Goal: Navigation & Orientation: Find specific page/section

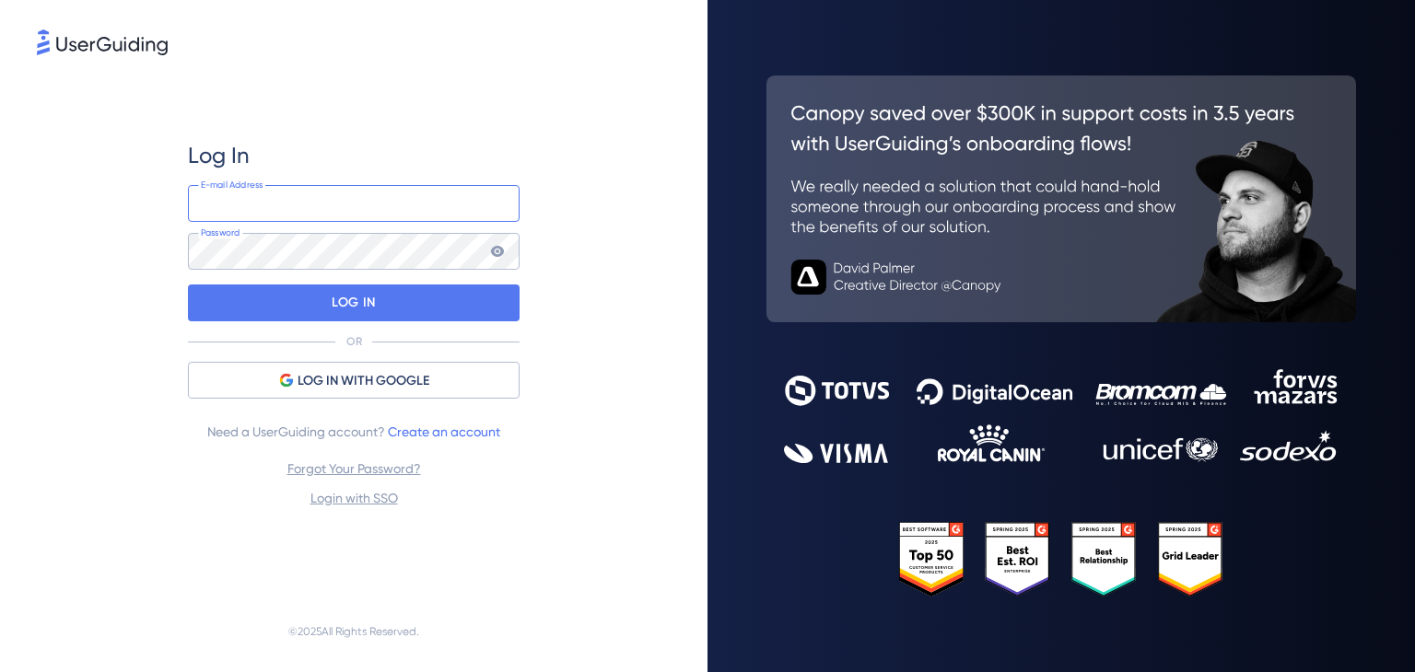
click at [283, 200] on input "email" at bounding box center [354, 203] width 332 height 37
type input "[PERSON_NAME][EMAIL_ADDRESS][DOMAIN_NAME]"
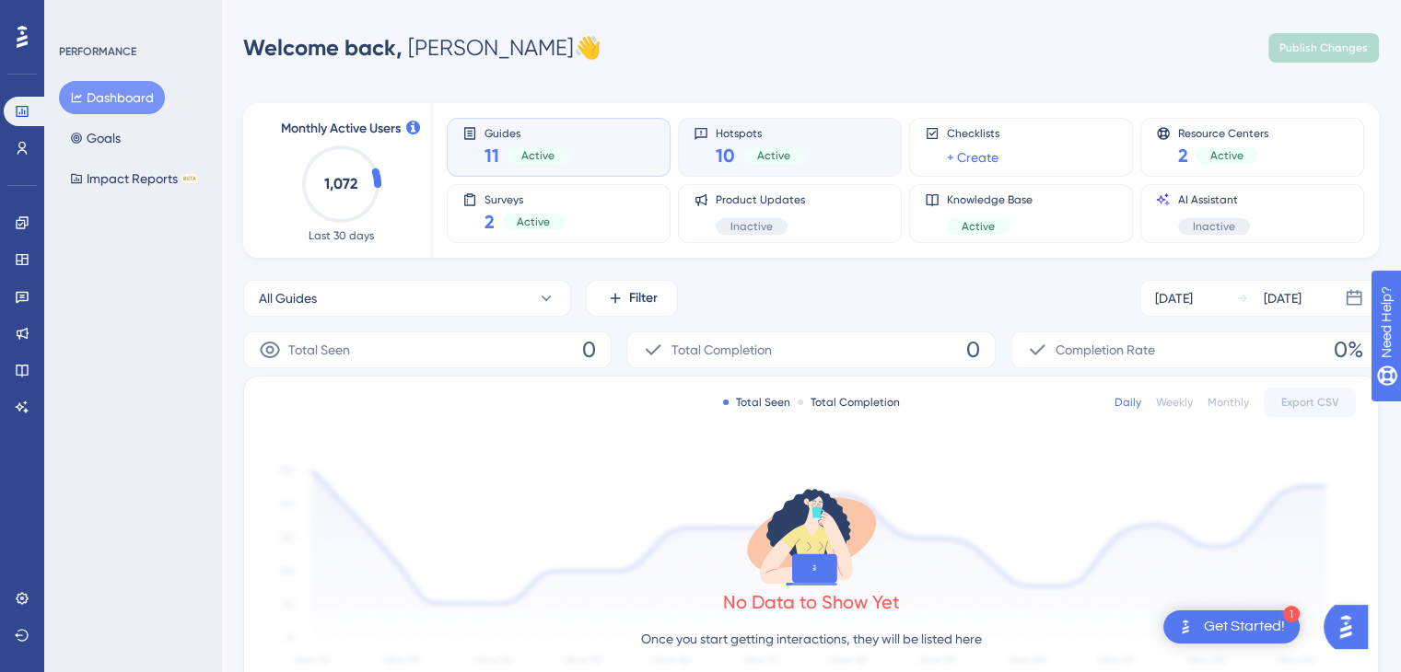
click at [812, 156] on div "Hotspots 10 Active" at bounding box center [790, 147] width 193 height 42
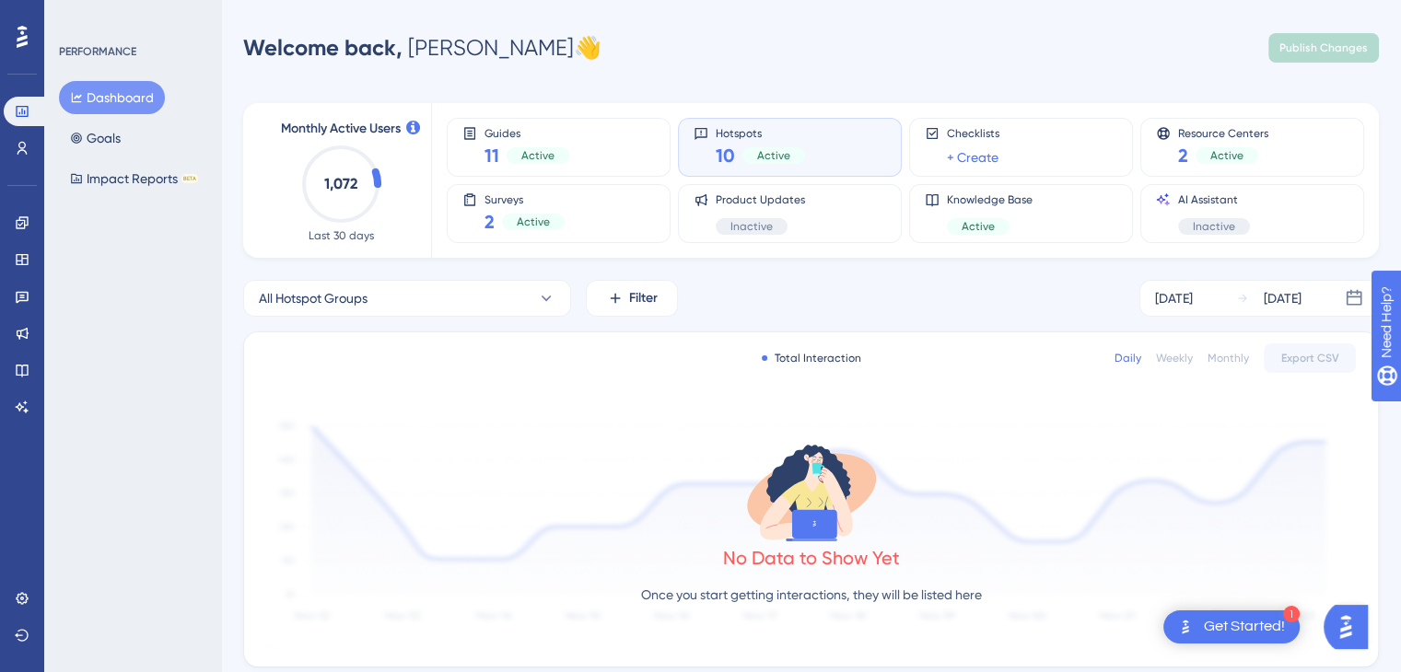
click at [737, 134] on span "Hotspots" at bounding box center [760, 132] width 89 height 13
click at [496, 131] on span "Guides" at bounding box center [527, 132] width 85 height 13
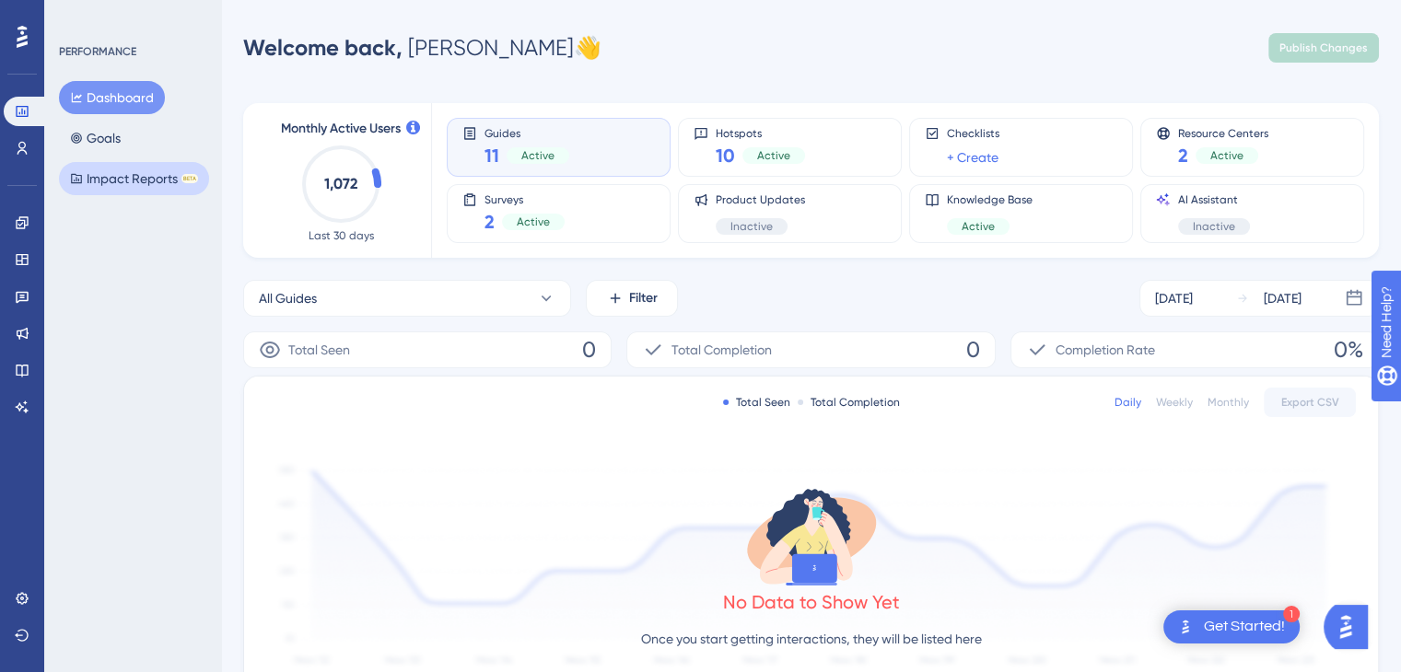
click at [141, 174] on button "Impact Reports BETA" at bounding box center [134, 178] width 150 height 33
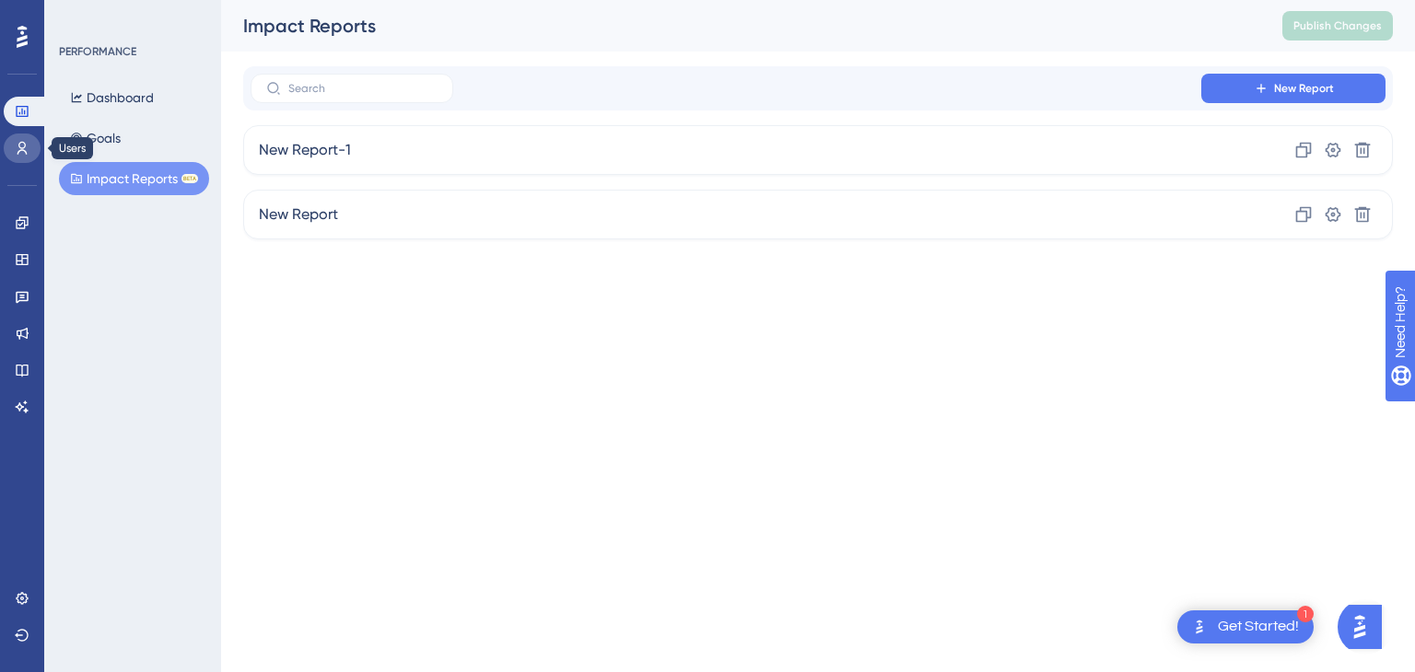
click at [15, 146] on icon at bounding box center [22, 148] width 15 height 15
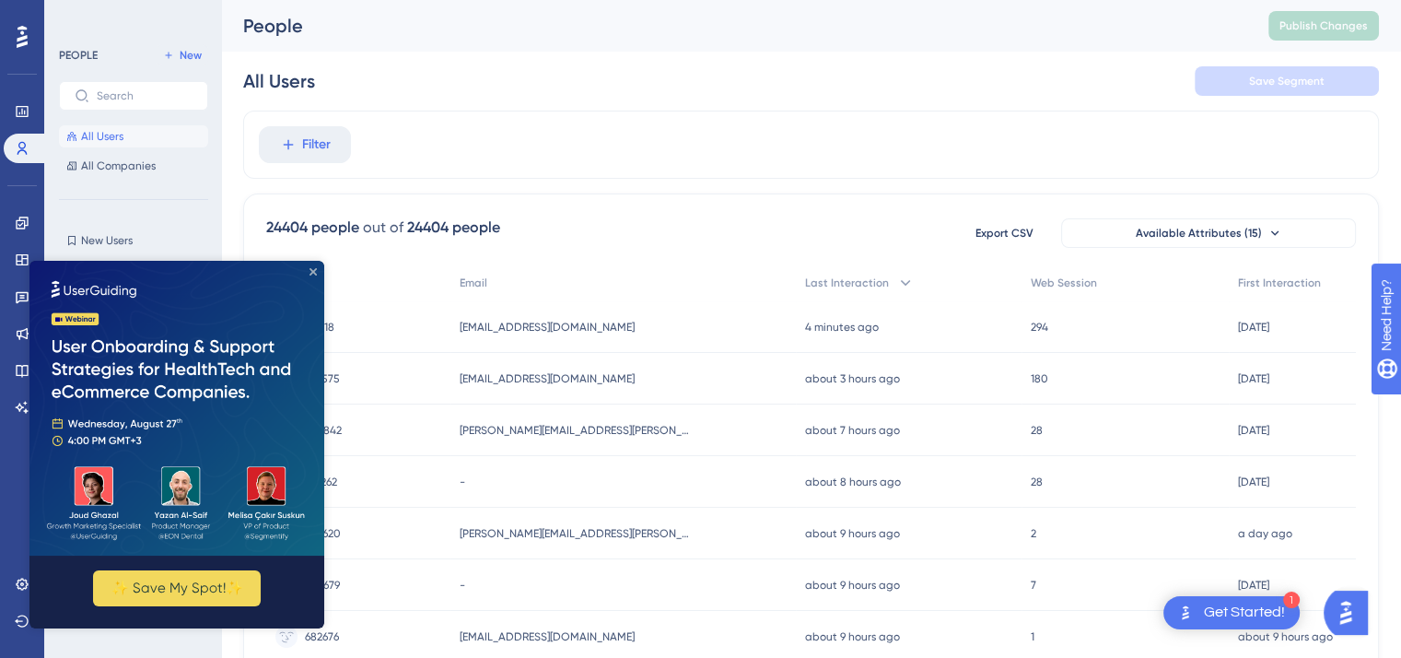
click at [315, 269] on icon "Close Preview" at bounding box center [313, 271] width 7 height 7
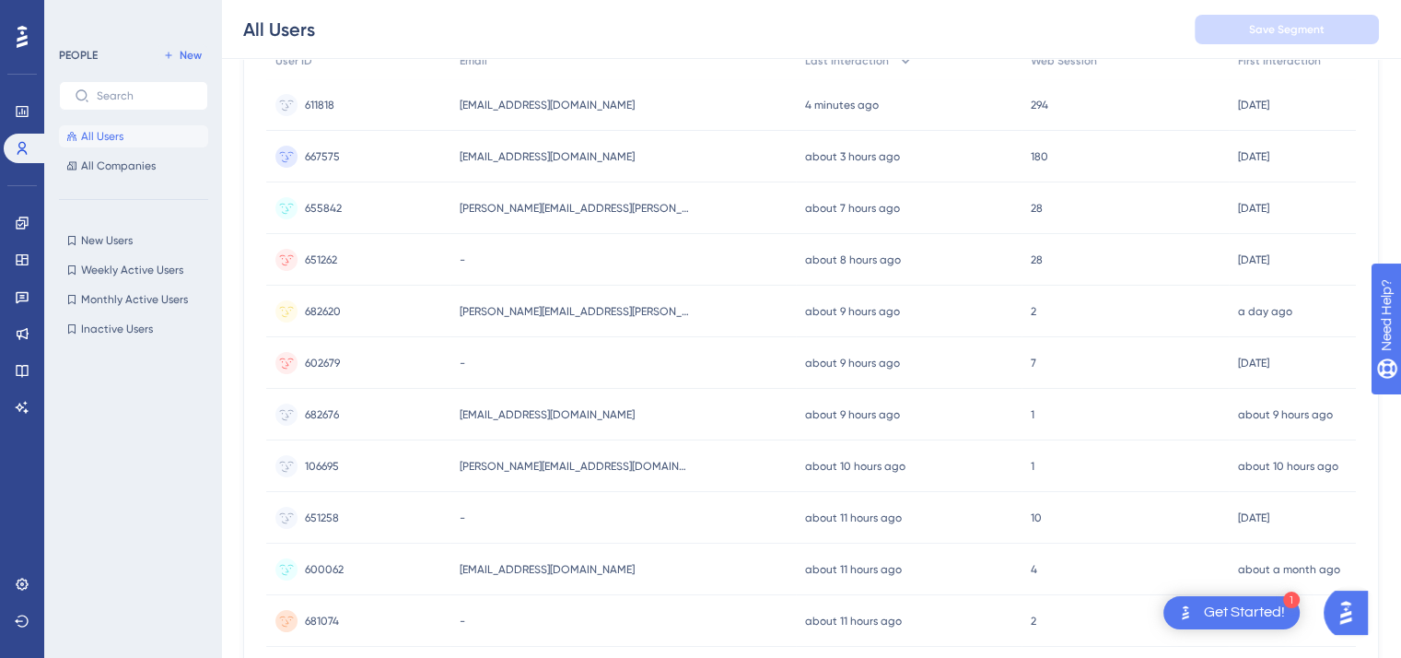
scroll to position [177, 0]
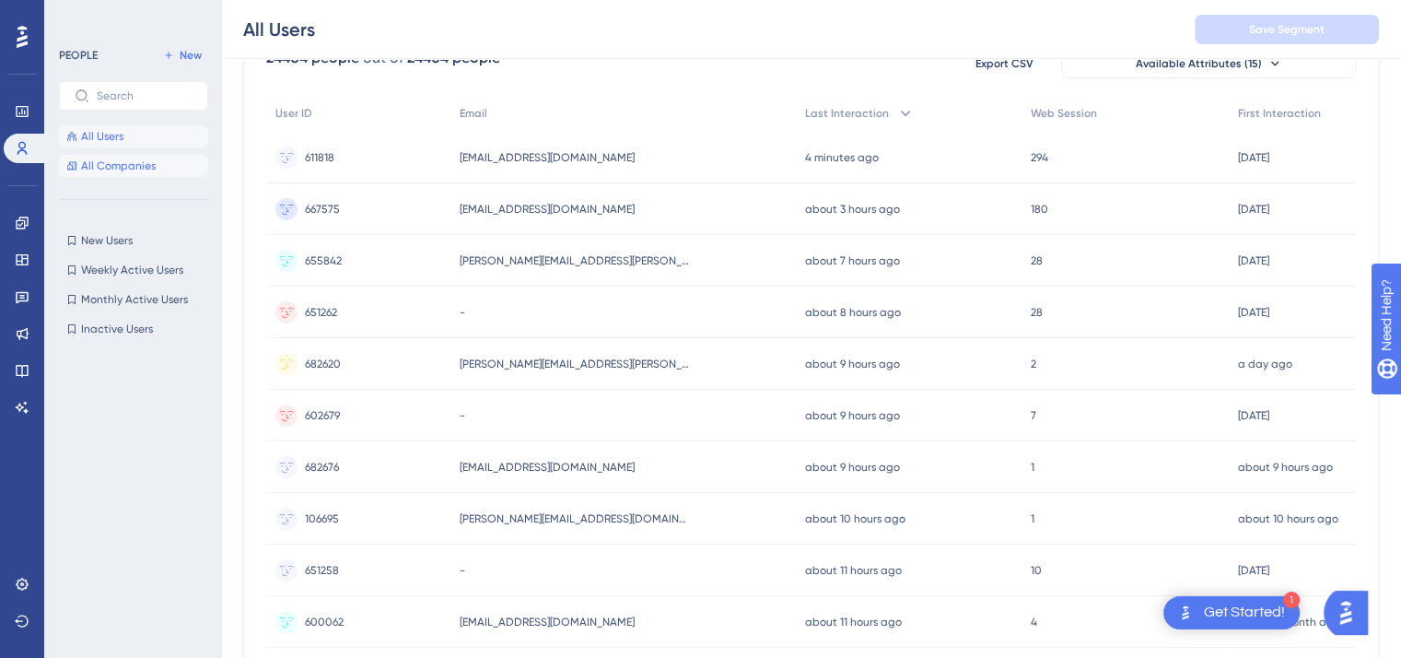
click at [115, 163] on span "All Companies" at bounding box center [118, 165] width 75 height 15
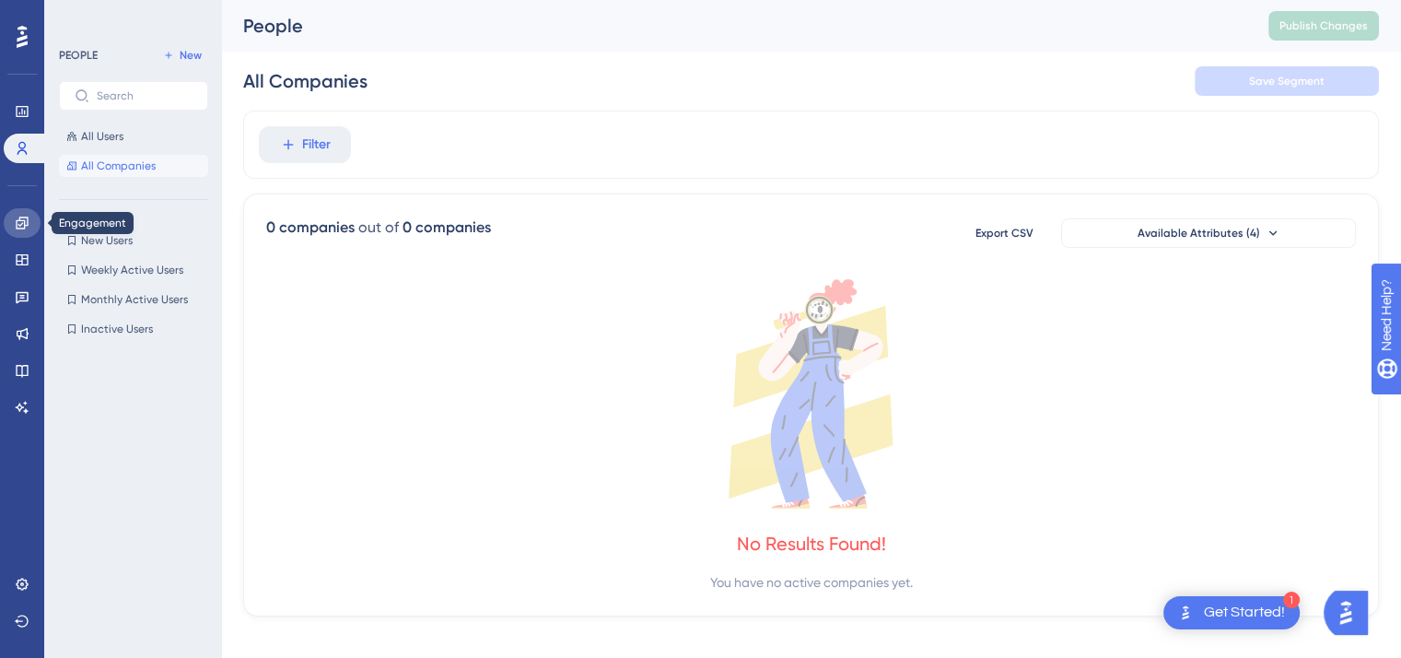
click at [25, 226] on icon at bounding box center [22, 222] width 12 height 12
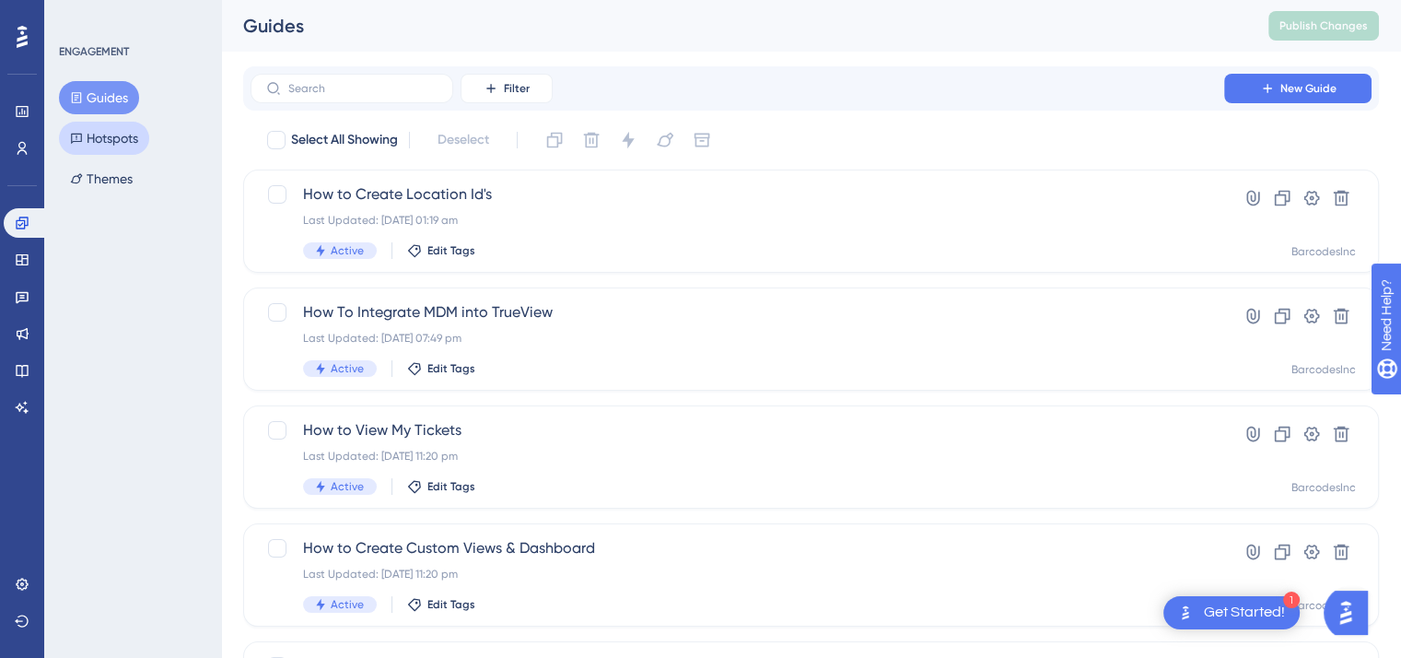
click at [116, 144] on button "Hotspots" at bounding box center [104, 138] width 90 height 33
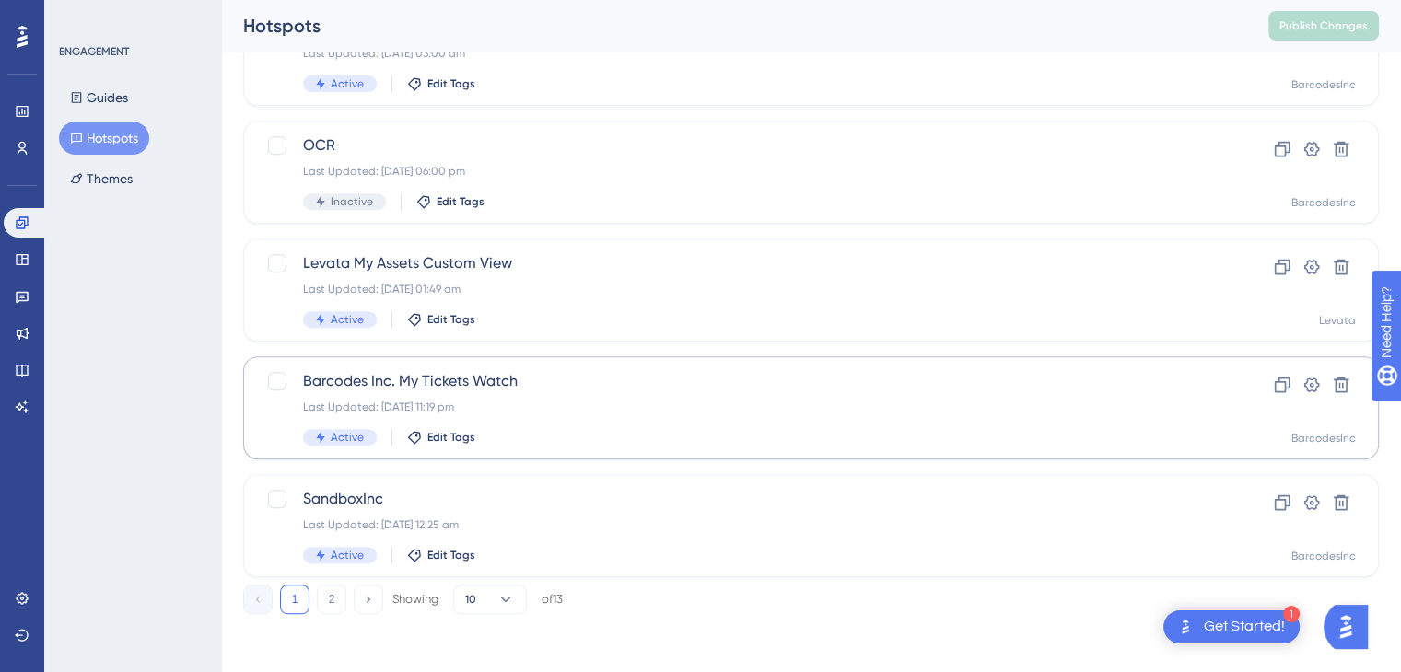
scroll to position [757, 0]
click at [103, 97] on button "Guides" at bounding box center [99, 97] width 80 height 33
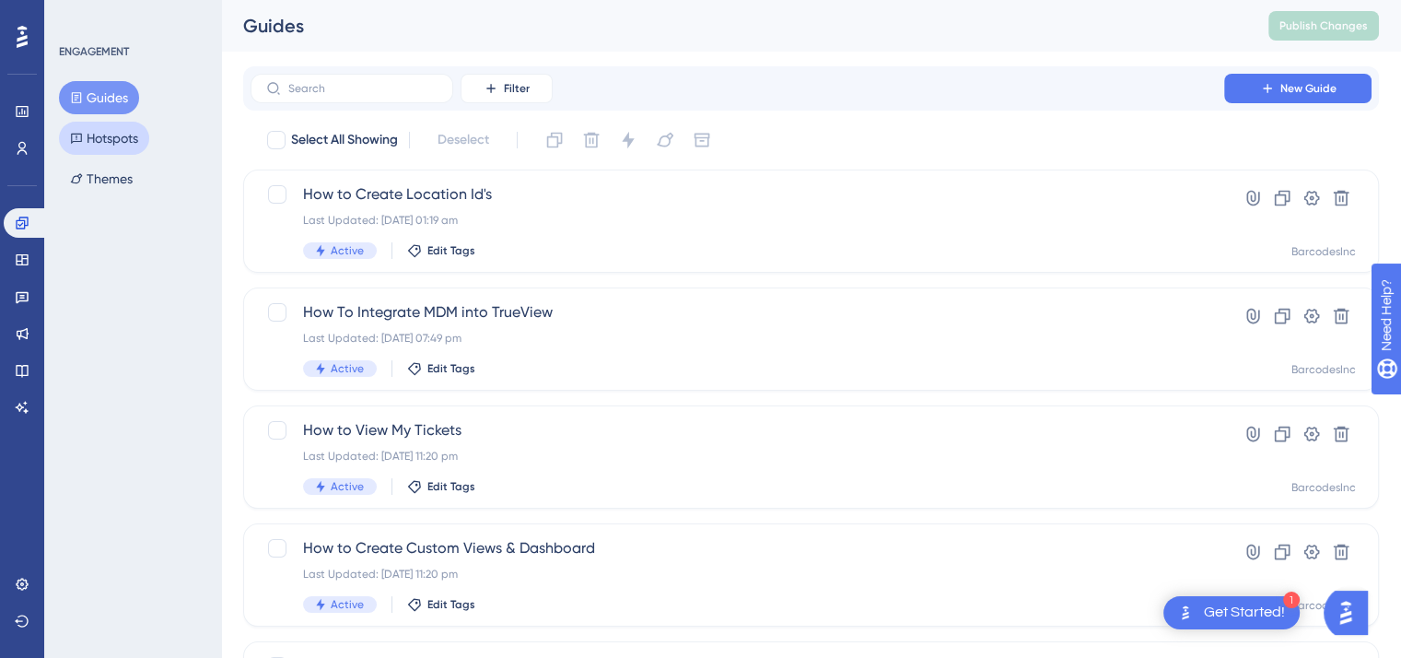
click at [120, 133] on button "Hotspots" at bounding box center [104, 138] width 90 height 33
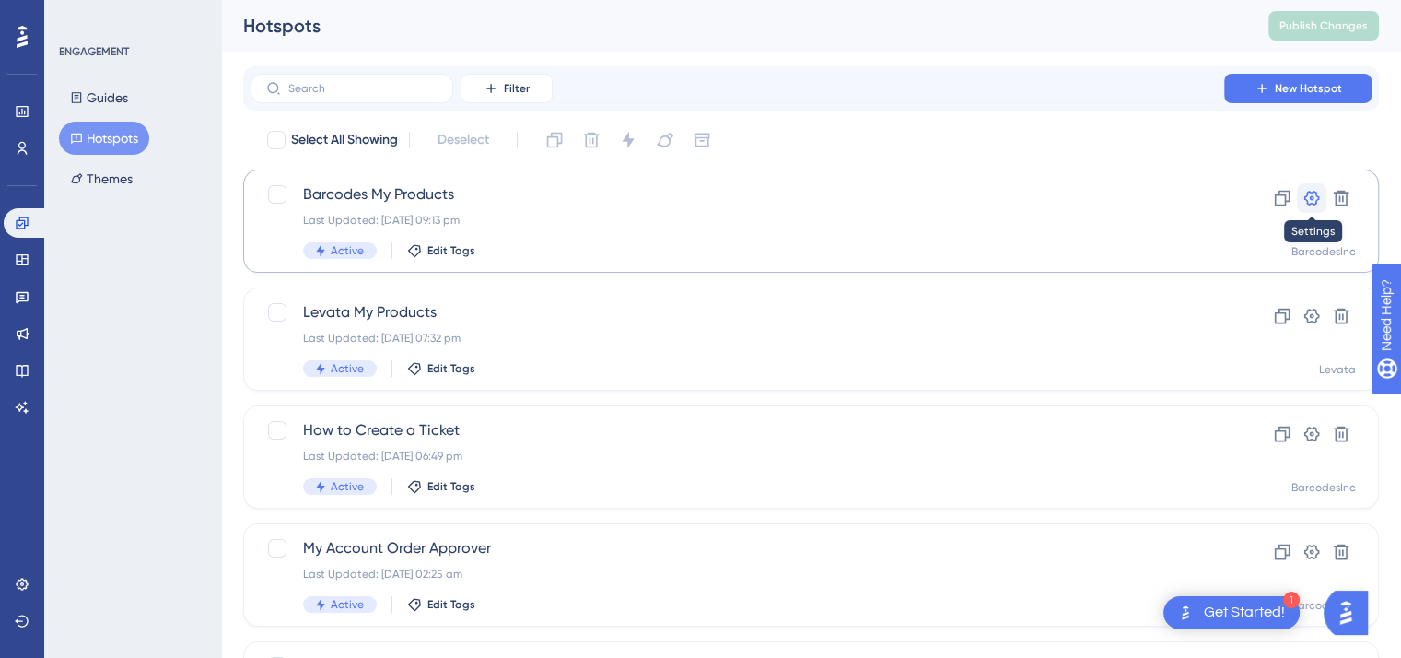
click at [1308, 204] on icon at bounding box center [1312, 198] width 16 height 15
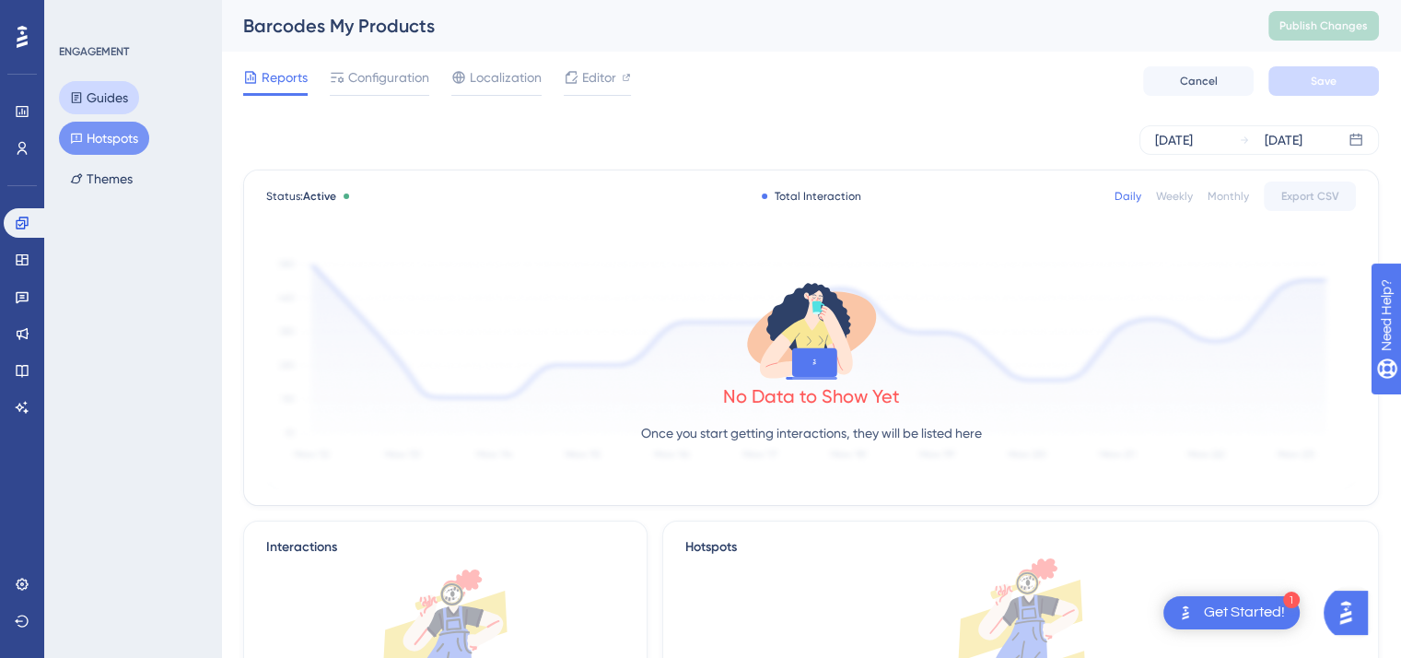
click at [103, 98] on button "Guides" at bounding box center [99, 97] width 80 height 33
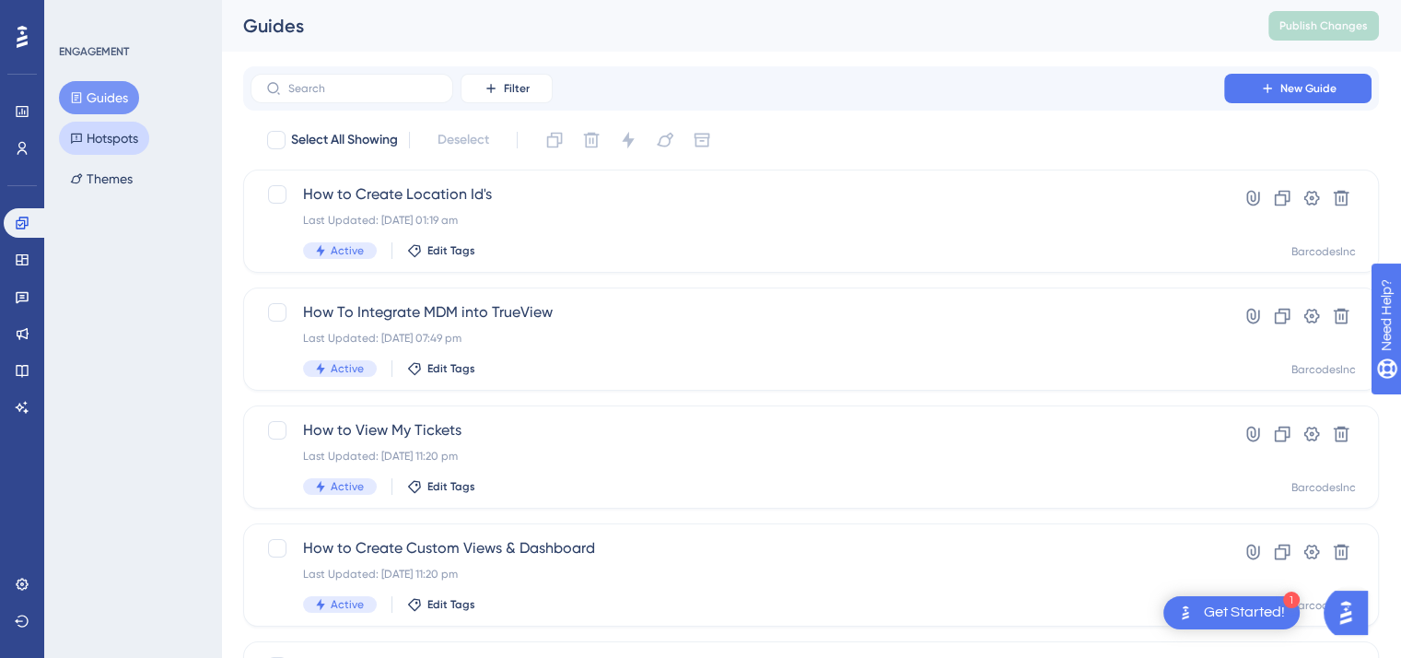
click at [100, 140] on button "Hotspots" at bounding box center [104, 138] width 90 height 33
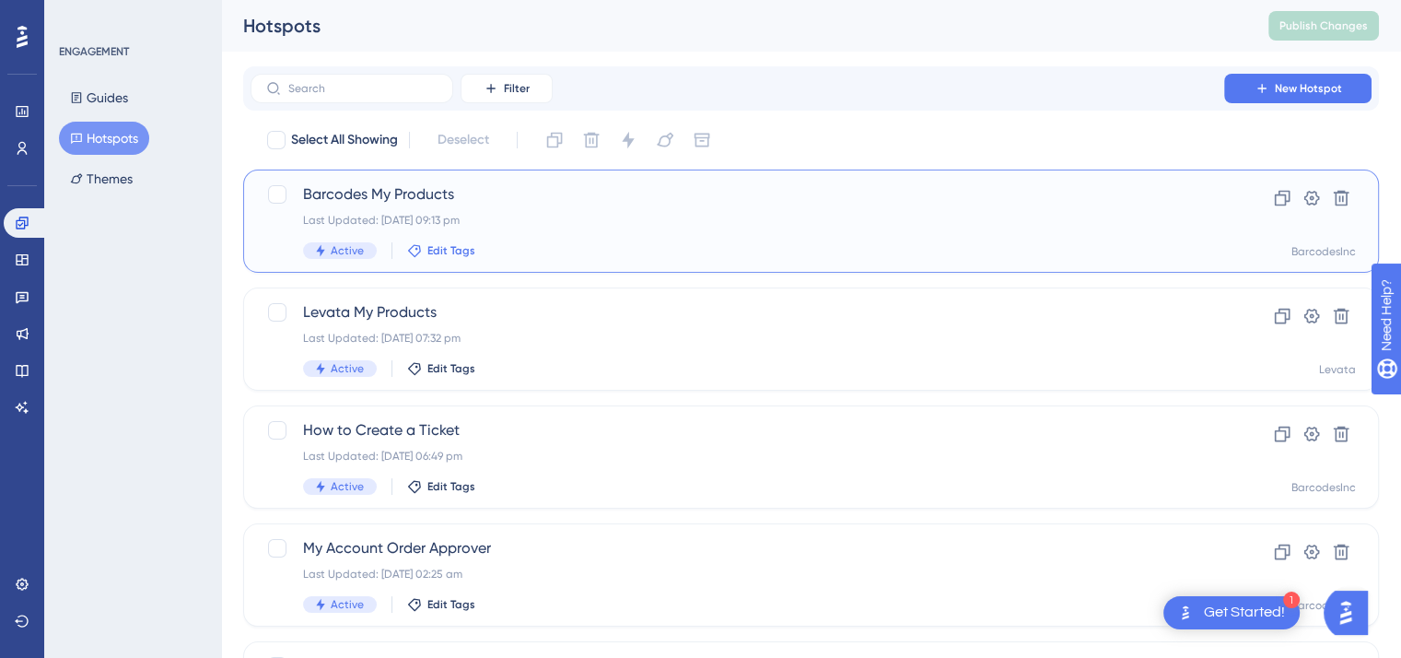
click at [446, 251] on span "Edit Tags" at bounding box center [451, 250] width 48 height 15
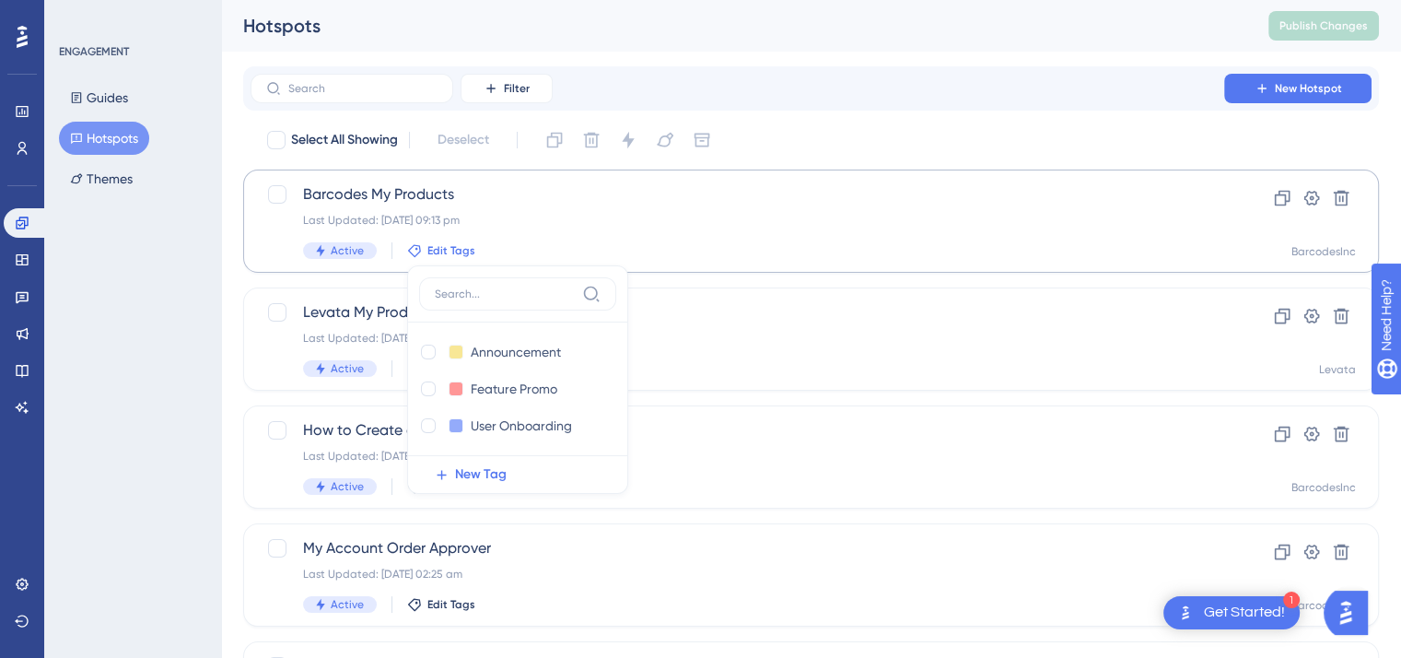
scroll to position [50, 0]
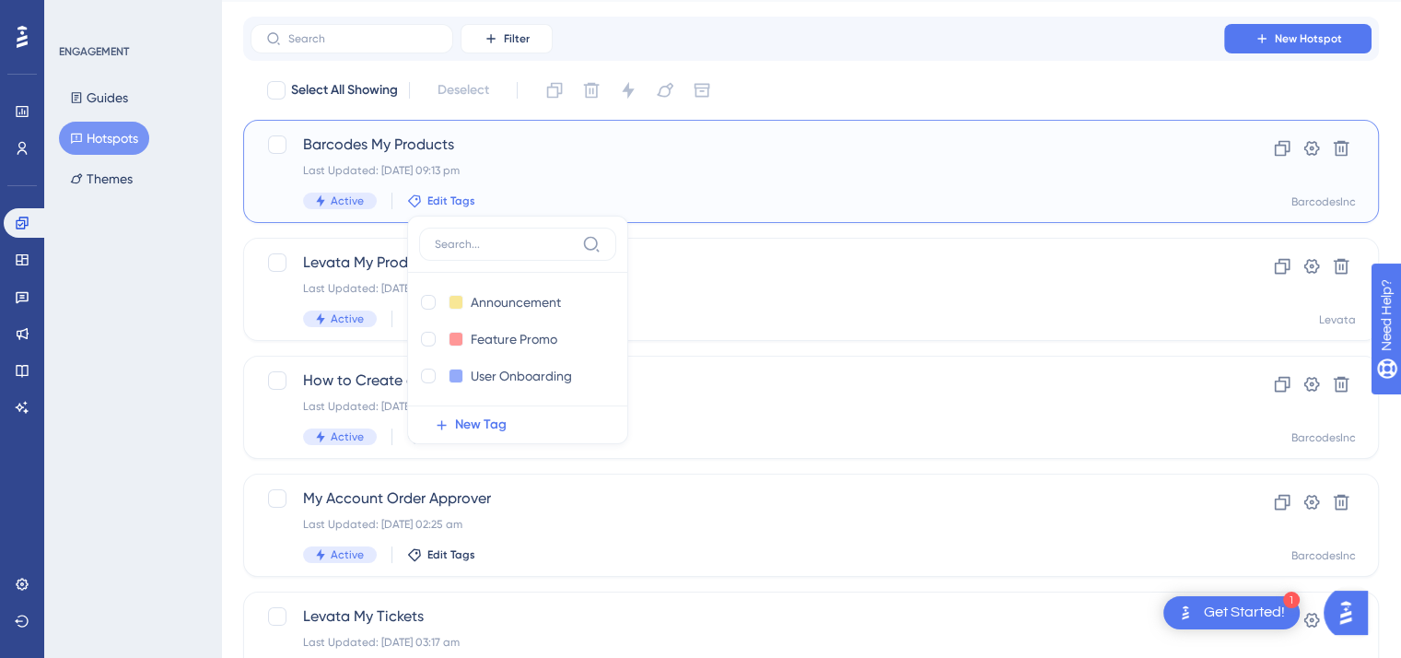
click at [747, 183] on div "Barcodes My Products Last Updated: [DATE] 09:13 pm Active Edit Tags Announcemen…" at bounding box center [737, 172] width 869 height 76
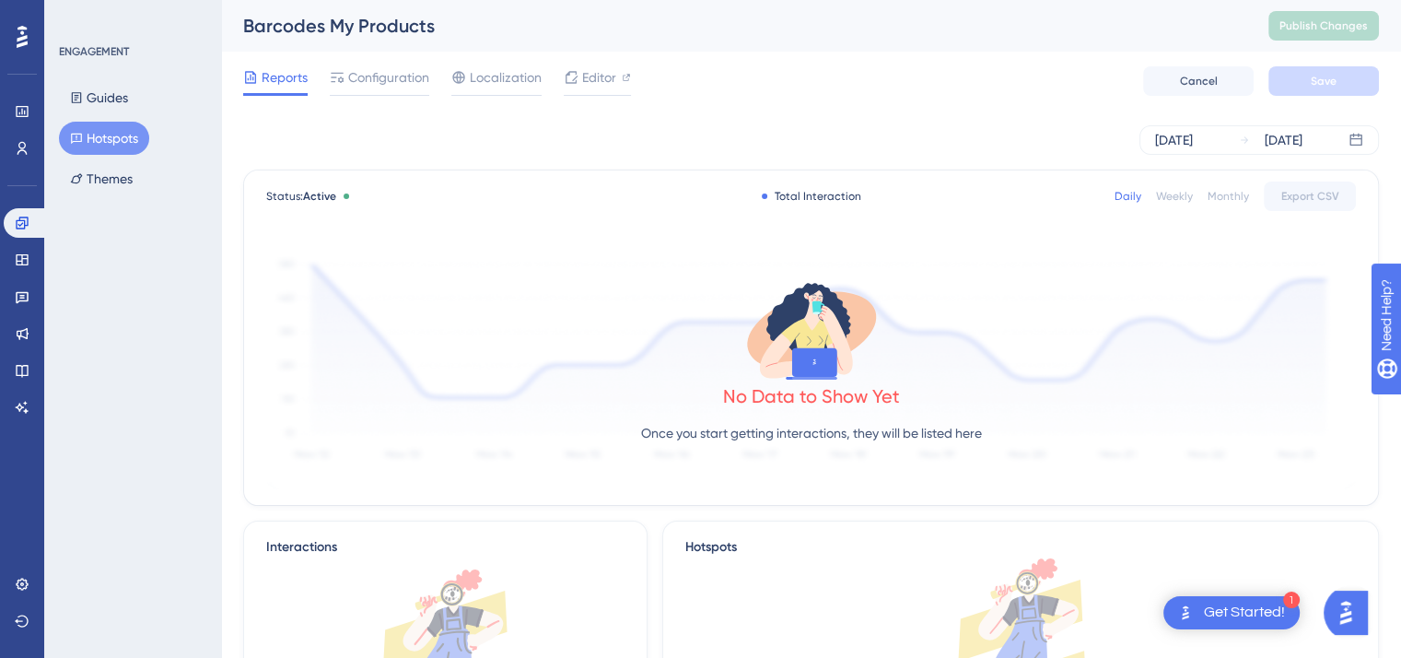
click at [104, 137] on button "Hotspots" at bounding box center [104, 138] width 90 height 33
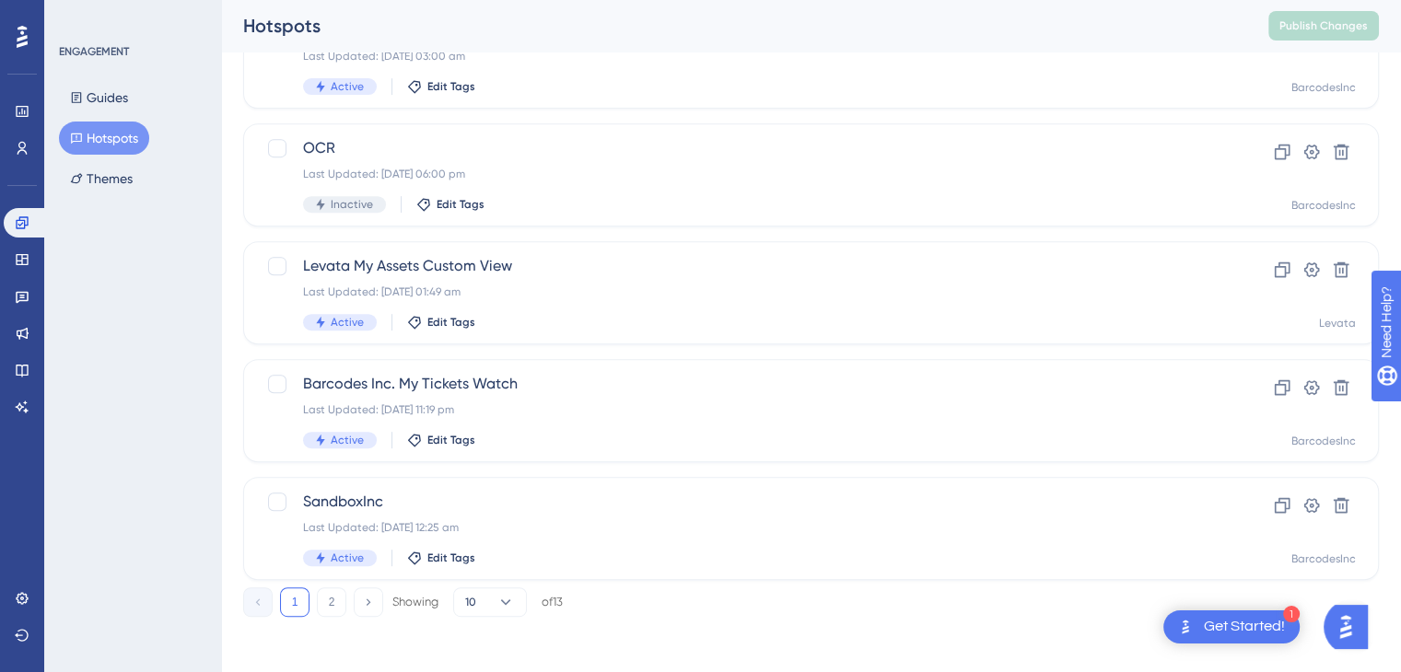
scroll to position [757, 0]
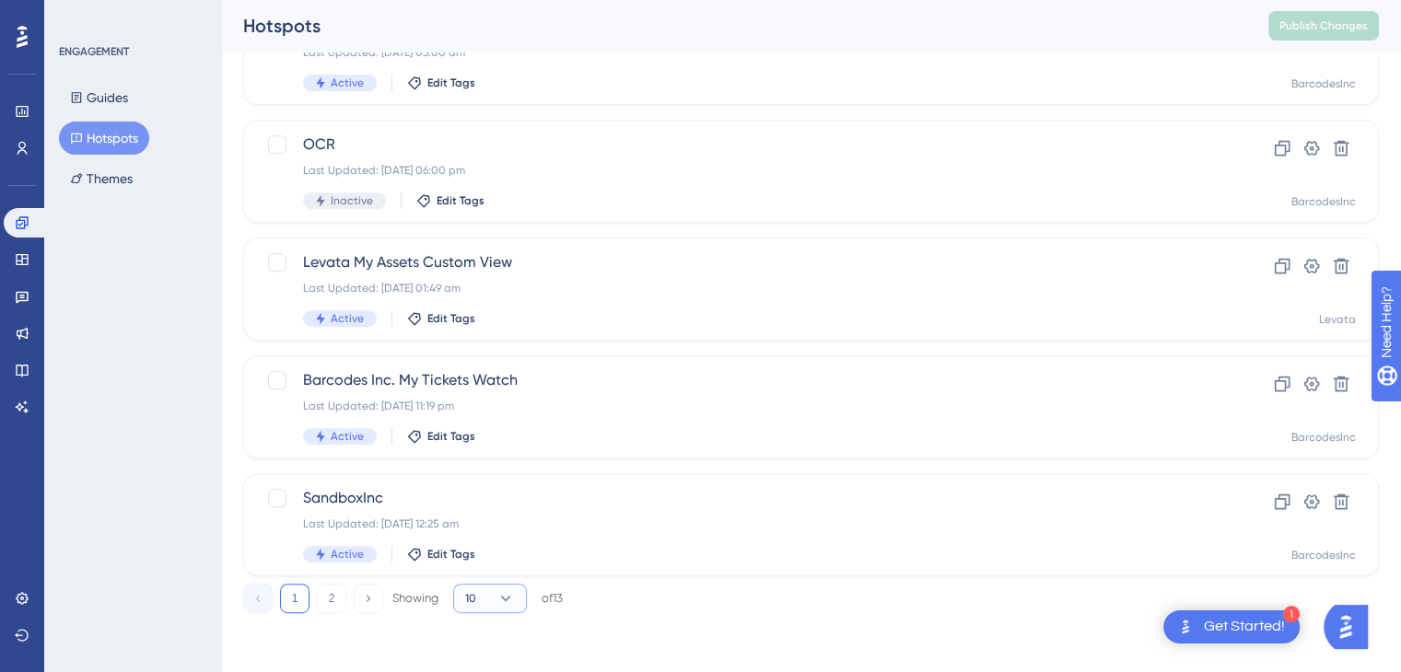
click at [499, 601] on icon at bounding box center [506, 599] width 18 height 18
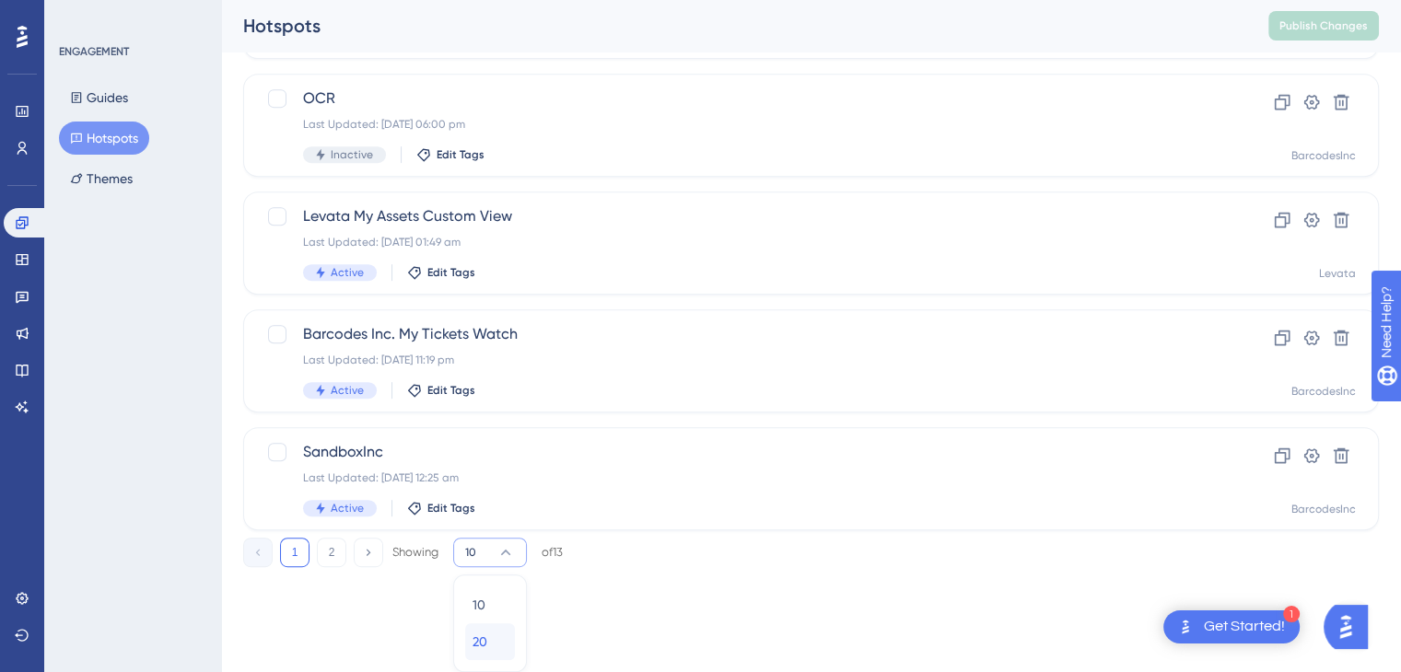
click at [469, 637] on button "20 20" at bounding box center [490, 642] width 50 height 37
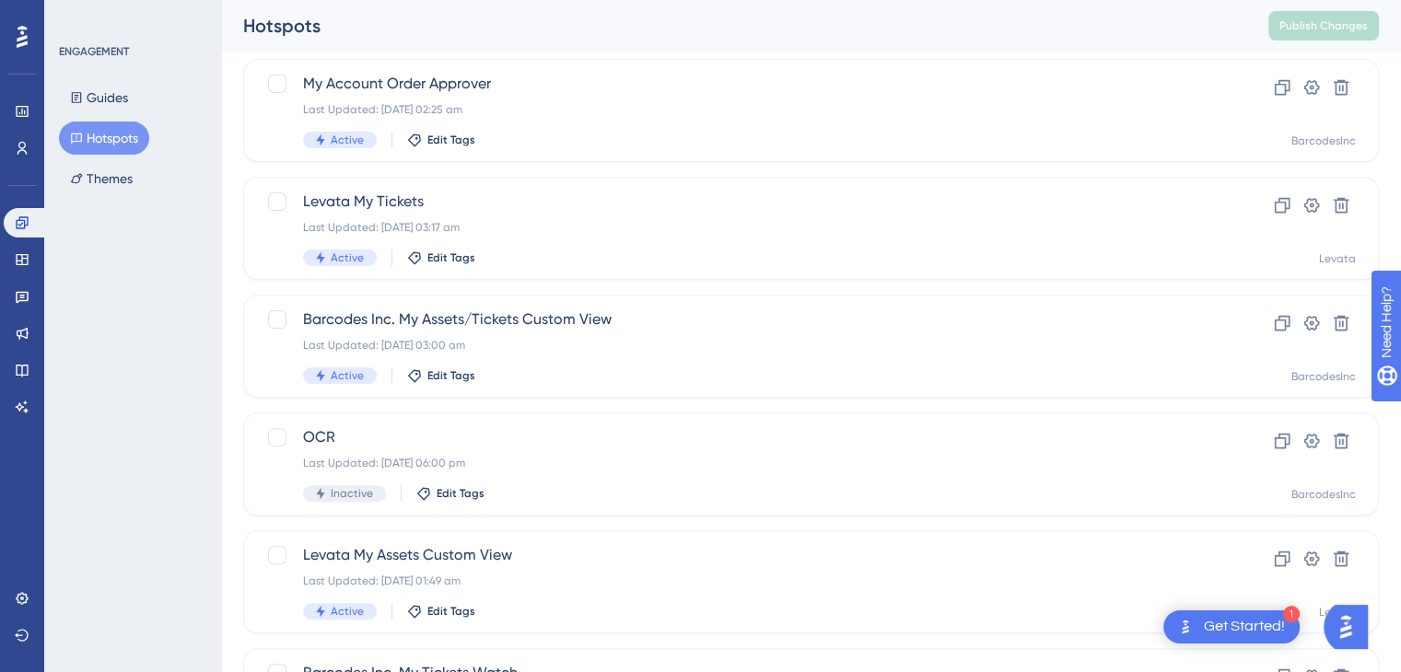
scroll to position [461, 0]
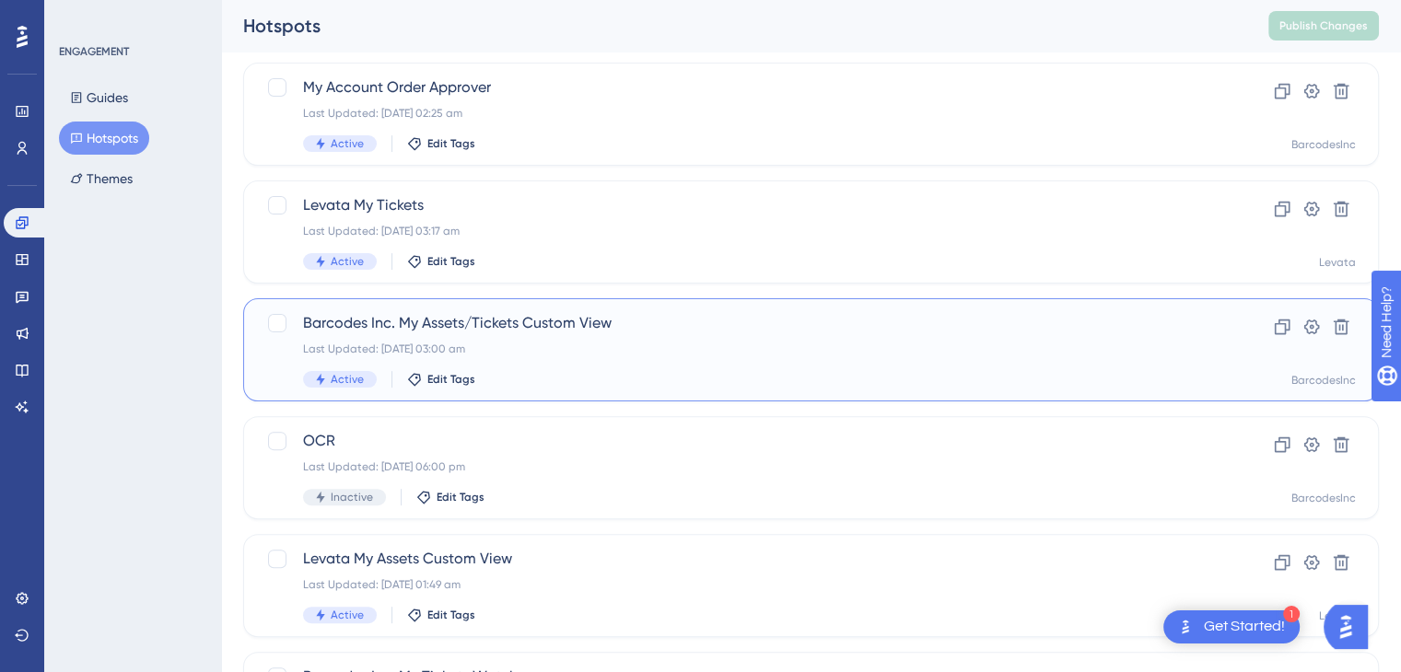
click at [499, 325] on span "Barcodes Inc. My Assets/Tickets Custom View" at bounding box center [737, 323] width 869 height 22
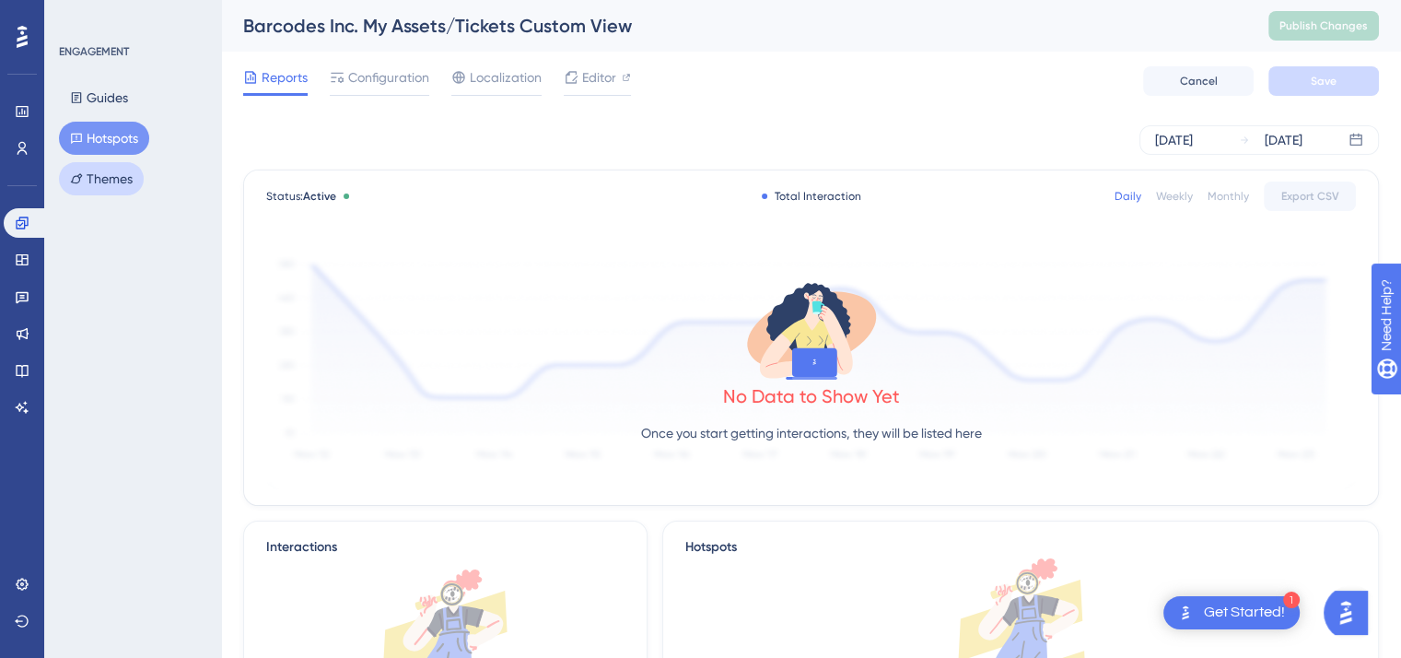
click at [101, 175] on button "Themes" at bounding box center [101, 178] width 85 height 33
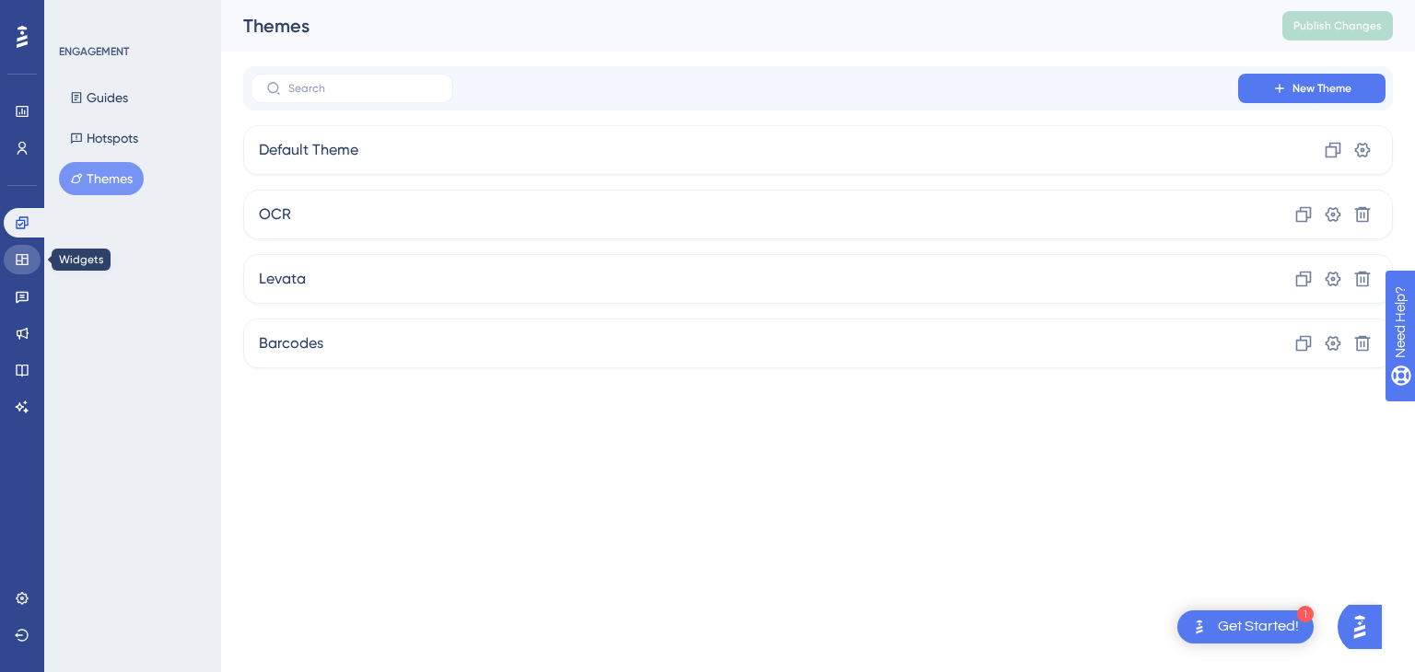
click at [18, 263] on icon at bounding box center [22, 259] width 15 height 15
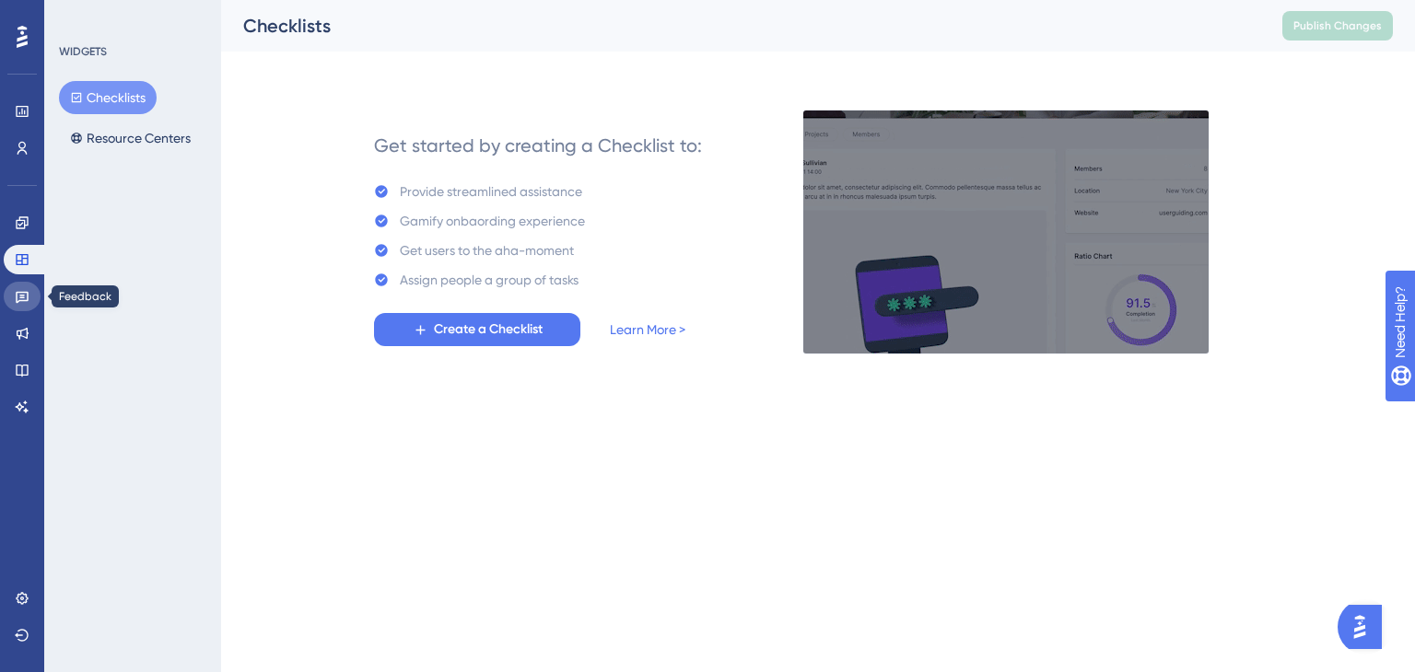
click at [17, 299] on icon at bounding box center [22, 298] width 13 height 12
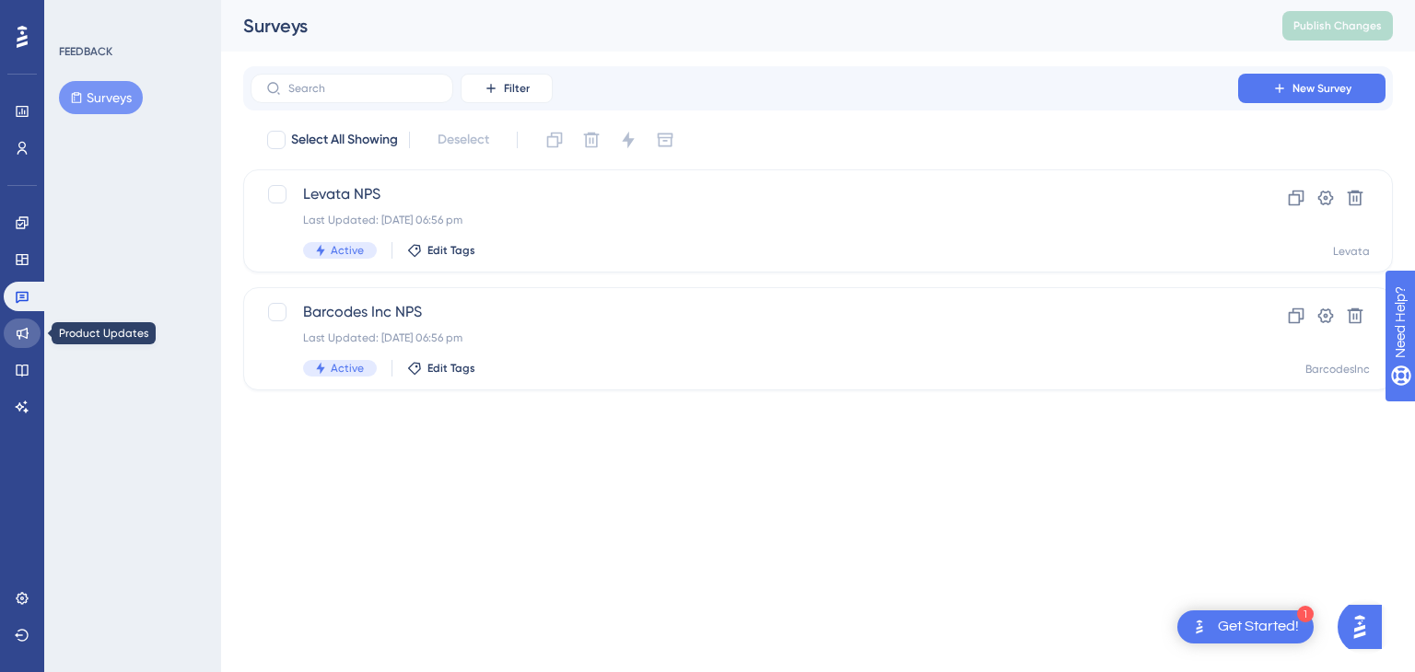
click at [19, 333] on icon at bounding box center [22, 333] width 15 height 15
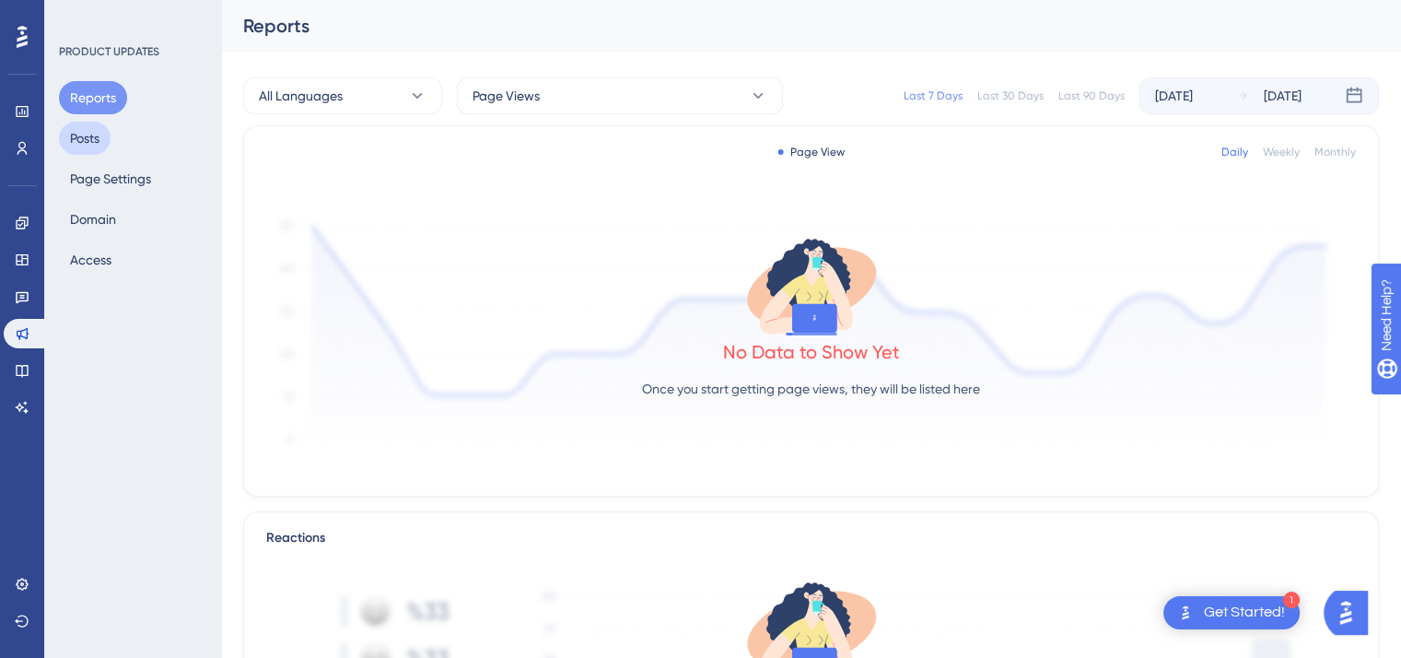
click at [88, 133] on button "Posts" at bounding box center [85, 138] width 52 height 33
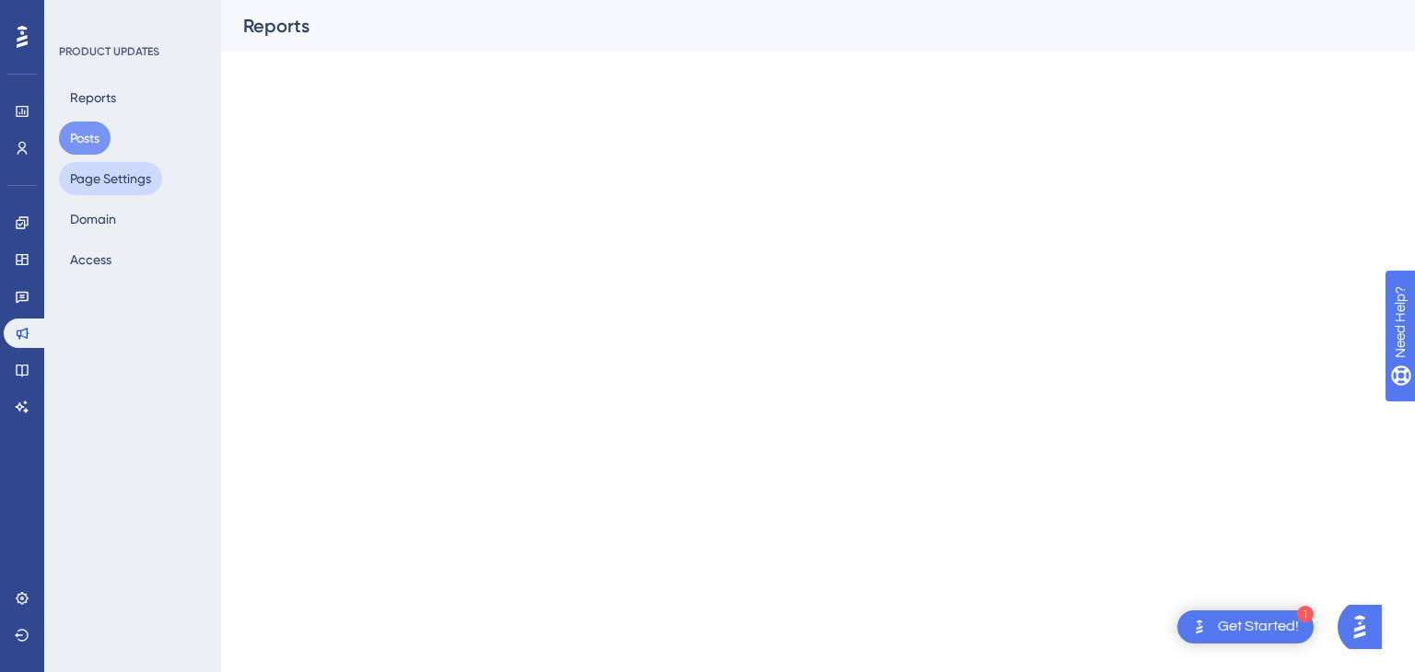
click at [114, 183] on button "Page Settings" at bounding box center [110, 178] width 103 height 33
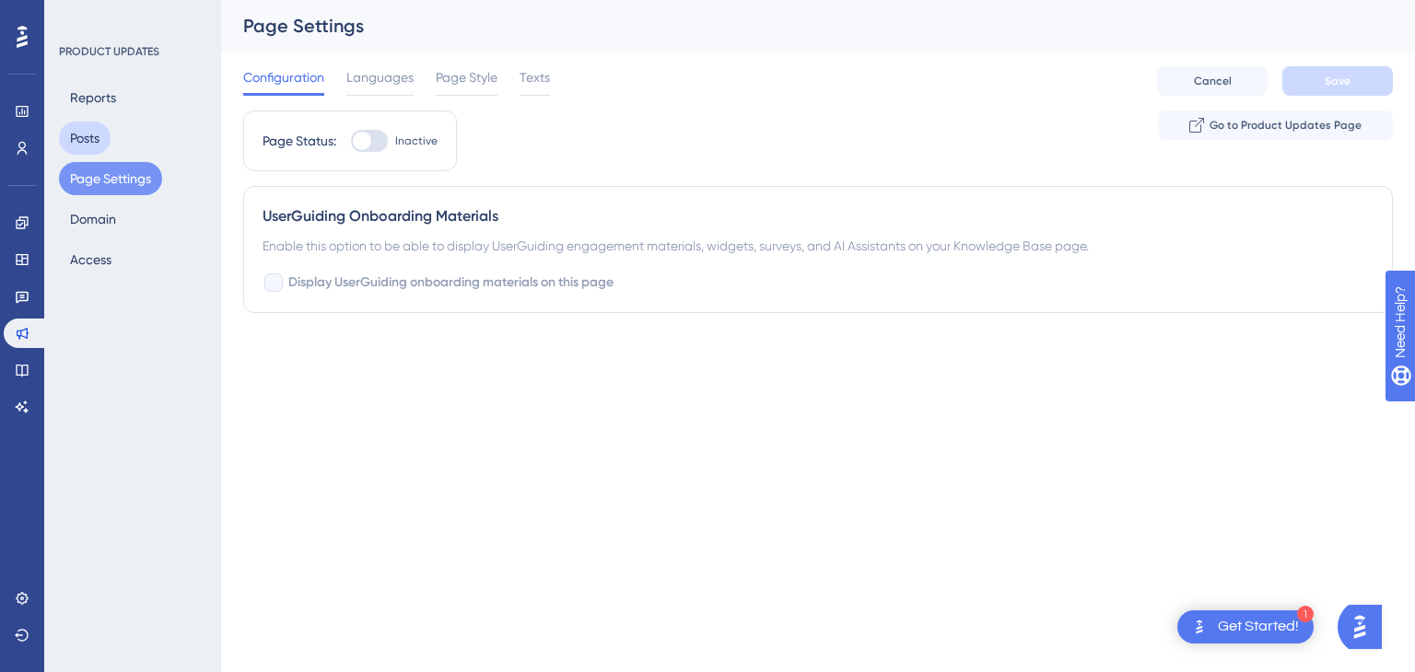
click at [86, 136] on button "Posts" at bounding box center [85, 138] width 52 height 33
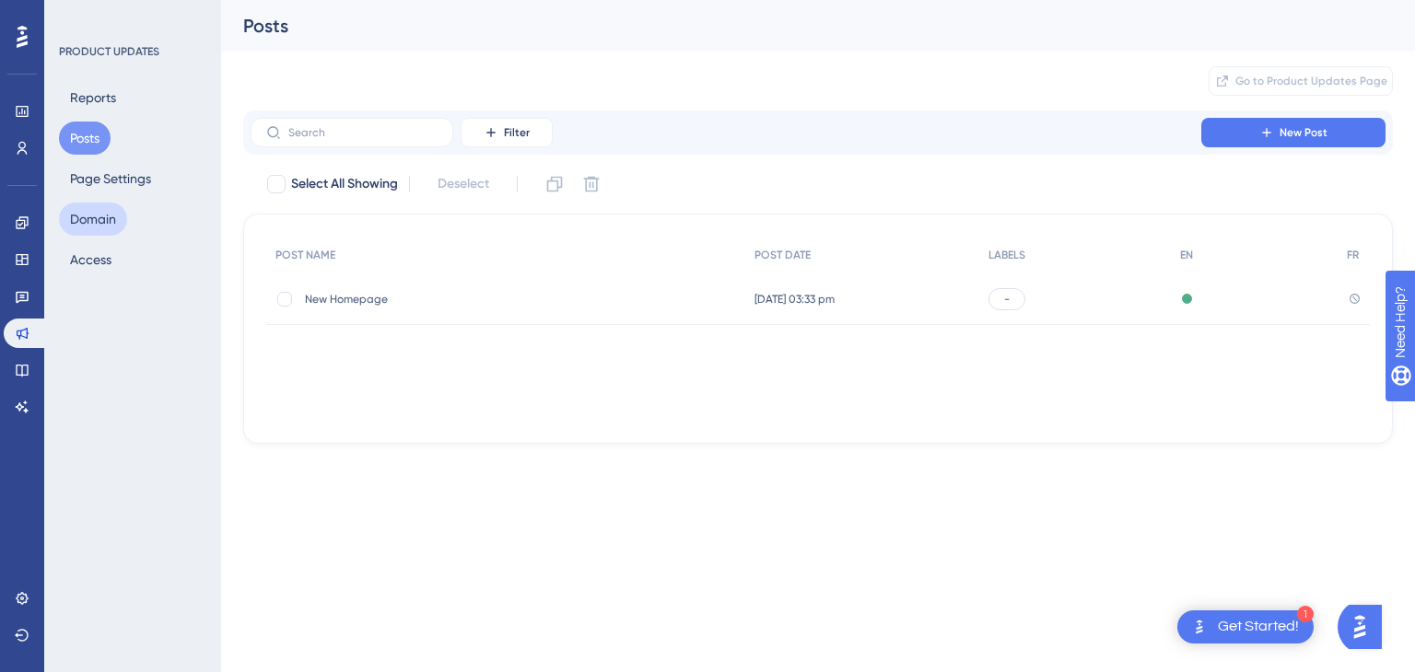
click at [81, 221] on button "Domain" at bounding box center [93, 219] width 68 height 33
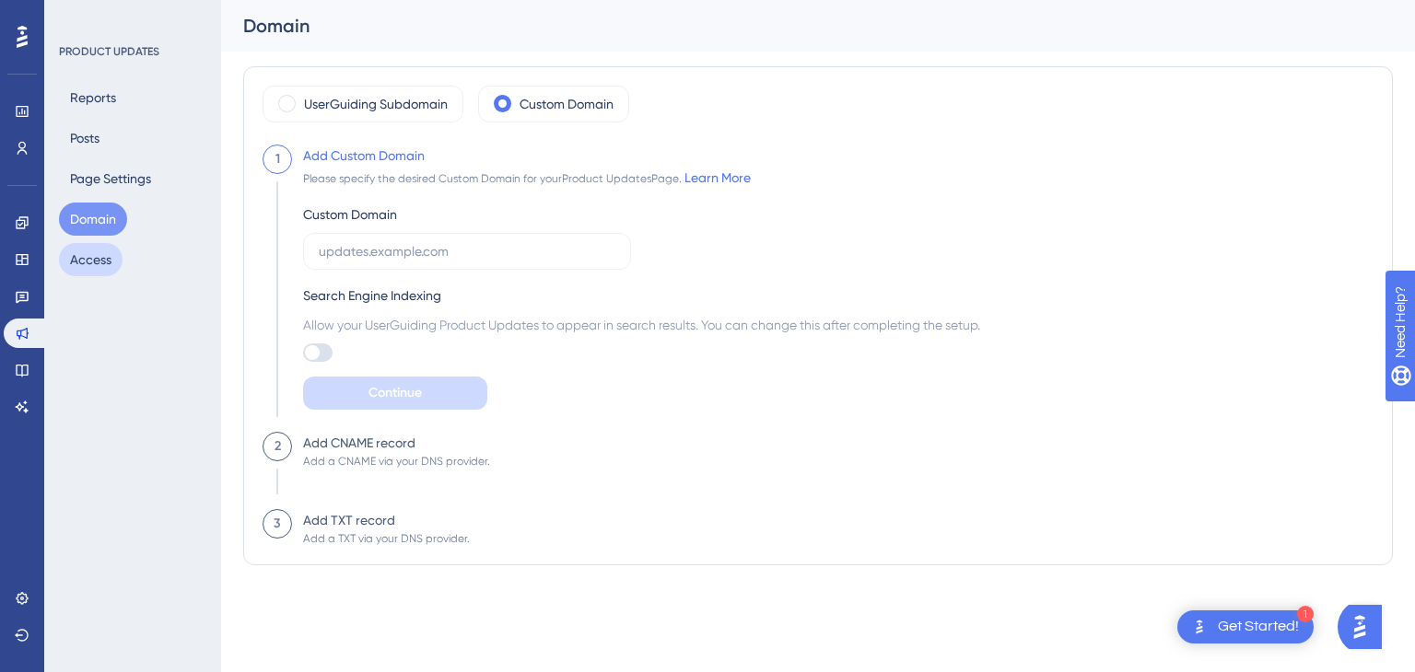
click at [84, 266] on button "Access" at bounding box center [91, 259] width 64 height 33
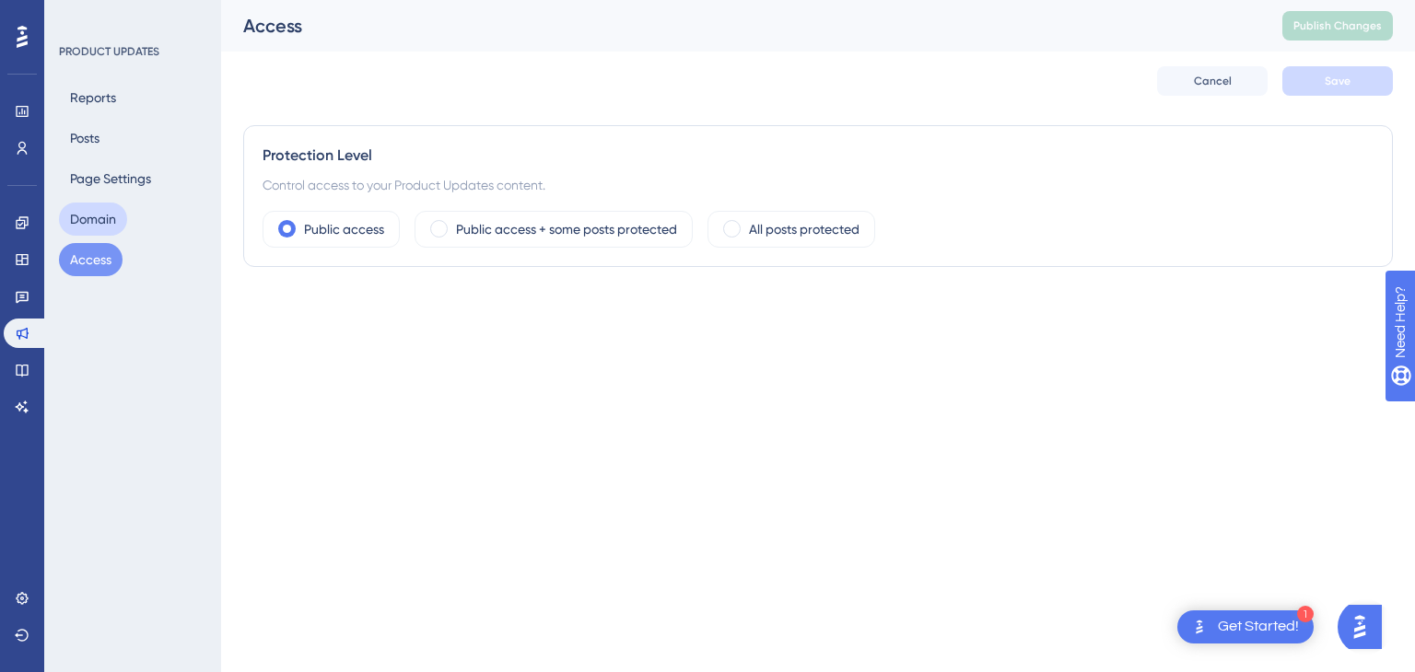
click at [85, 226] on button "Domain" at bounding box center [93, 219] width 68 height 33
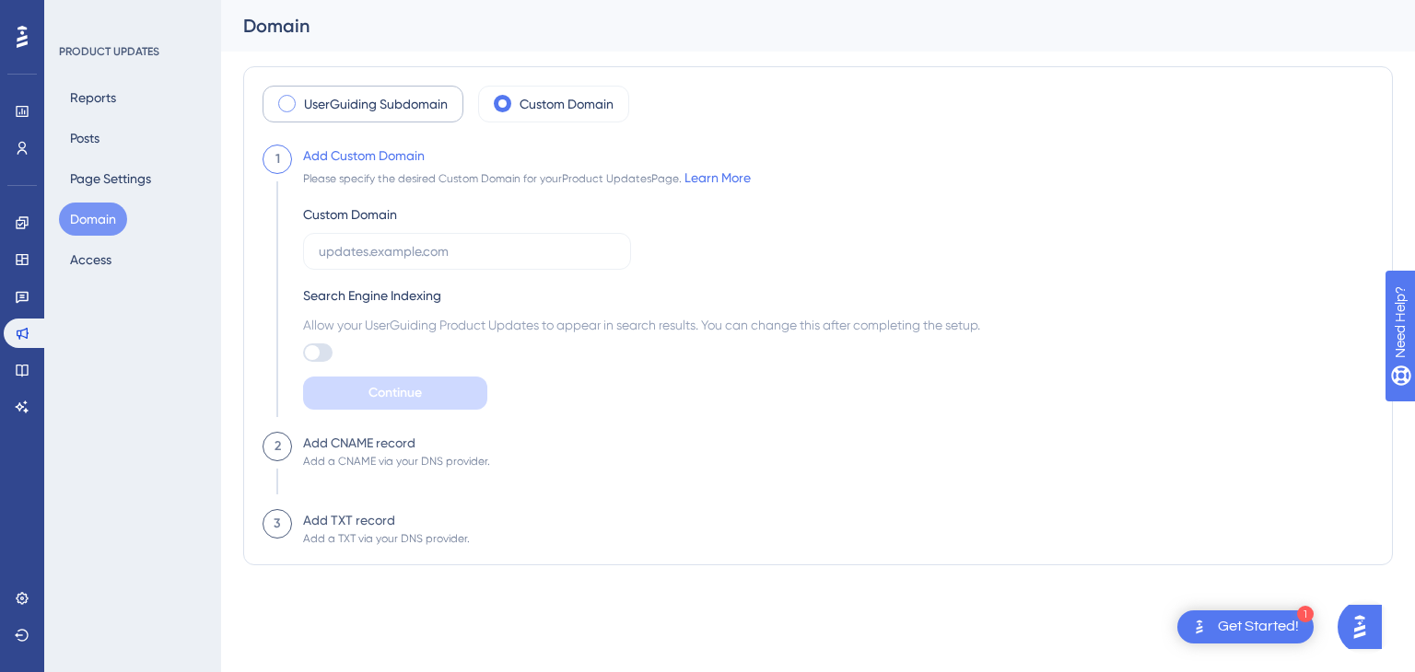
click at [342, 103] on label "UserGuiding Subdomain" at bounding box center [376, 104] width 144 height 22
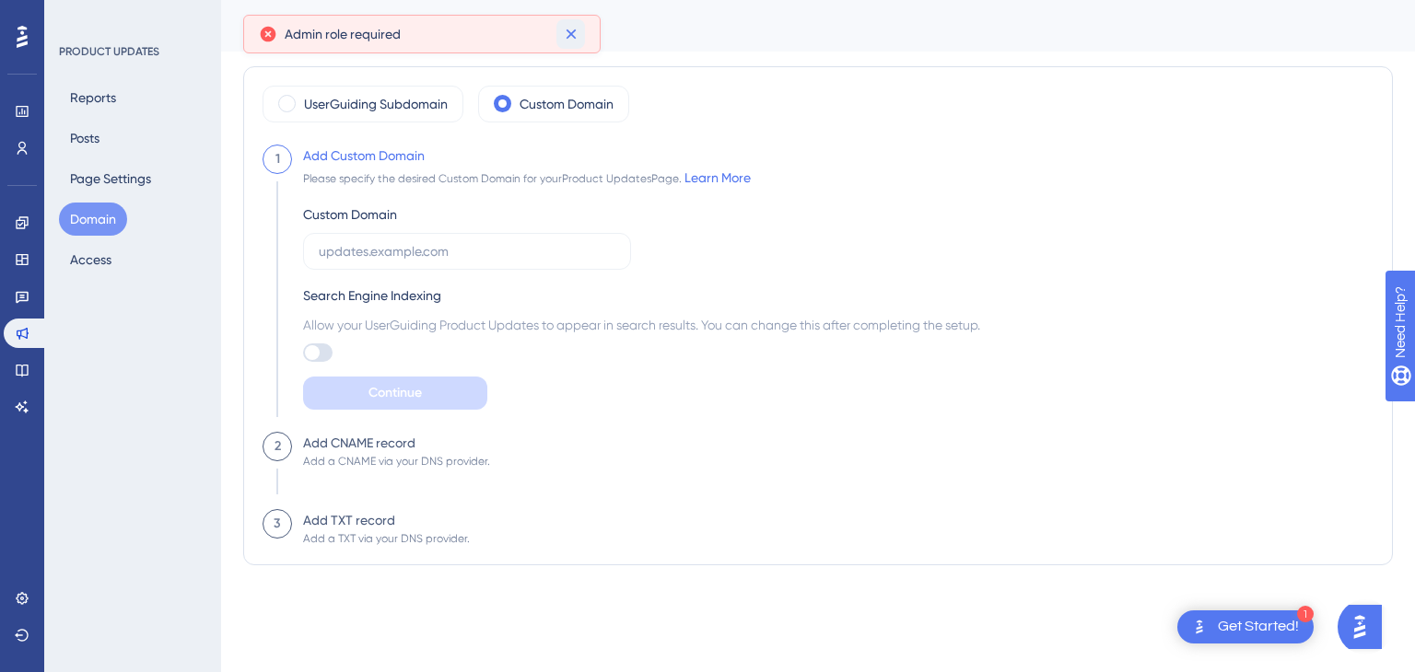
click at [572, 29] on icon at bounding box center [571, 34] width 18 height 18
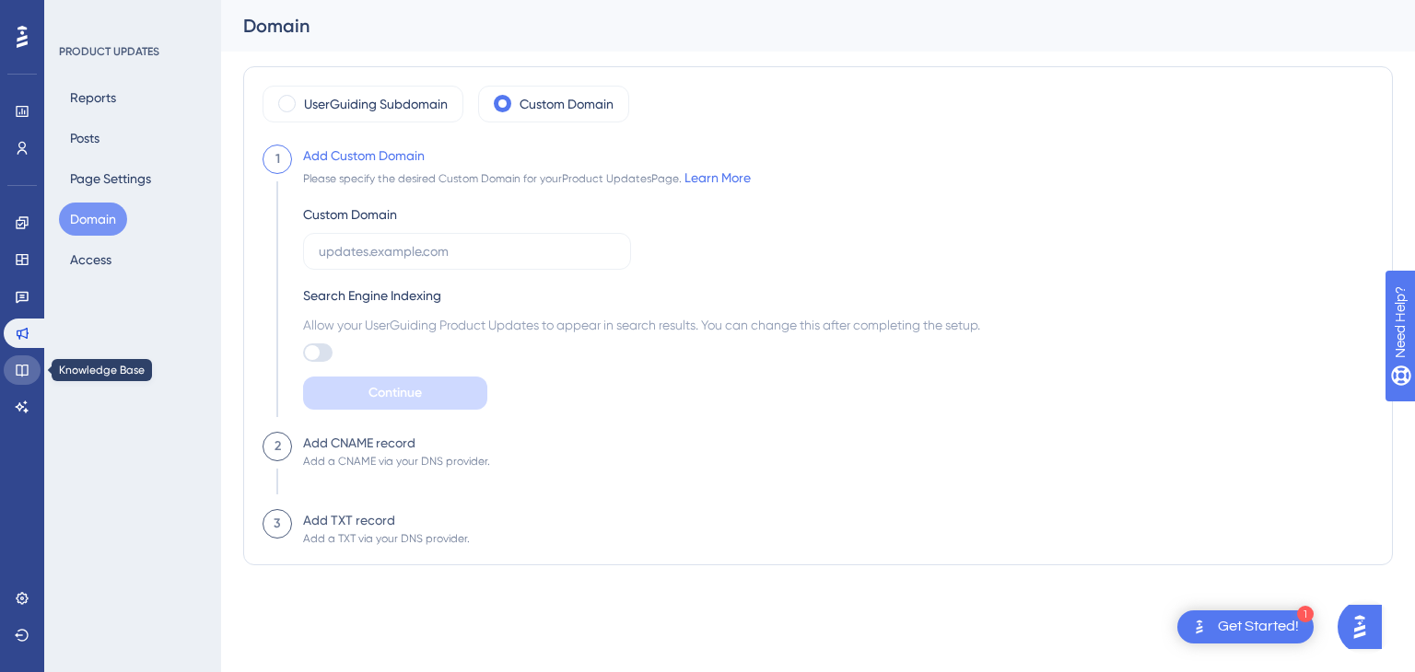
click at [28, 369] on icon at bounding box center [22, 371] width 12 height 12
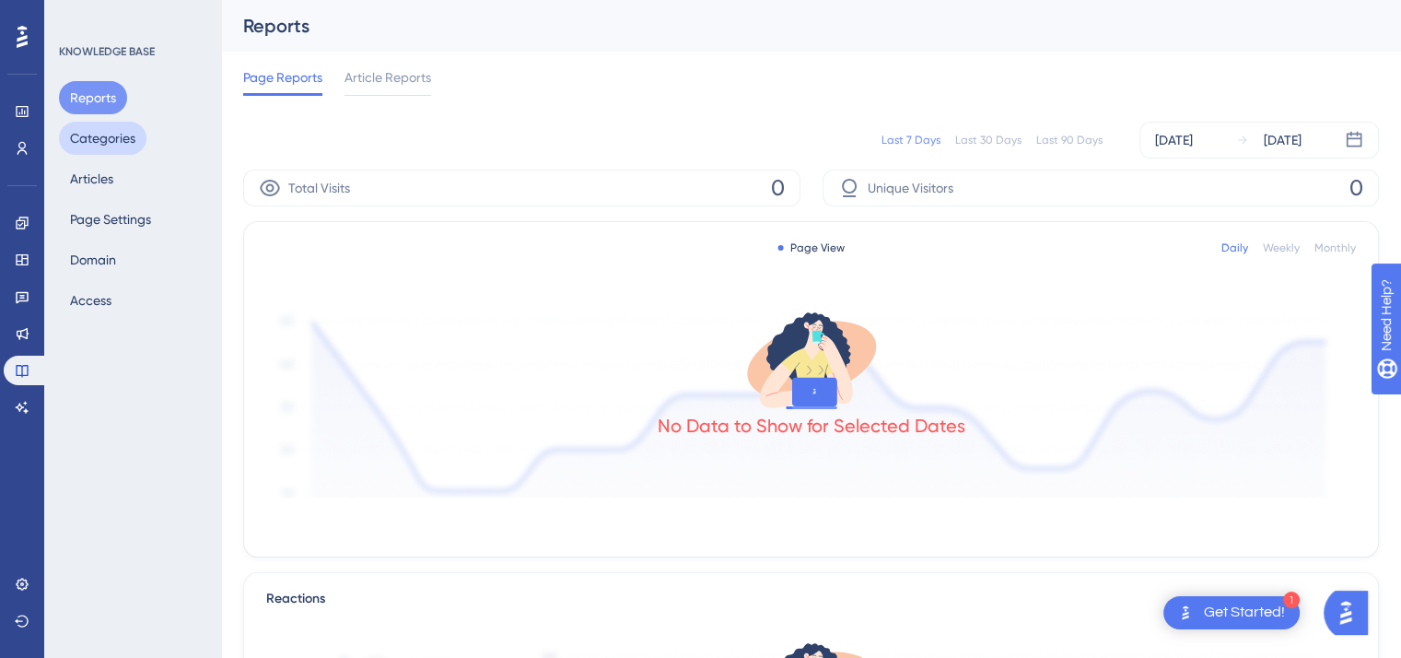
click at [99, 141] on button "Categories" at bounding box center [103, 138] width 88 height 33
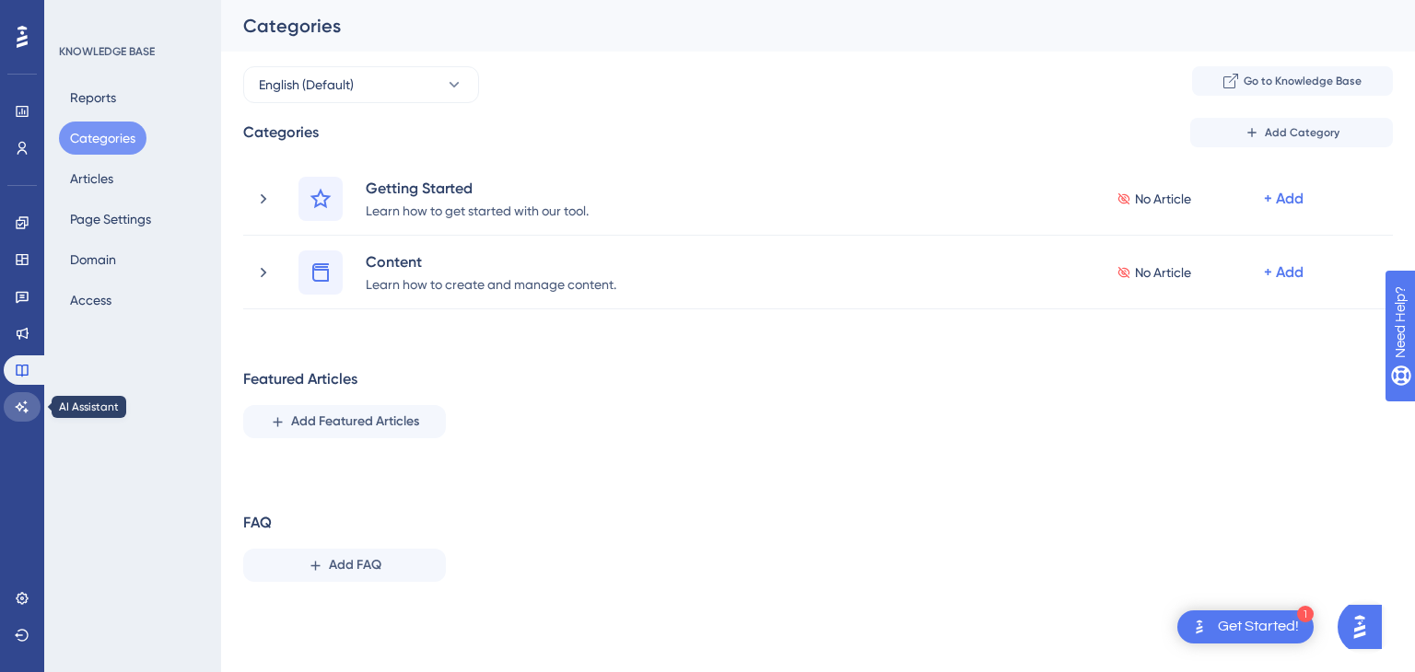
click at [16, 408] on icon at bounding box center [22, 407] width 15 height 15
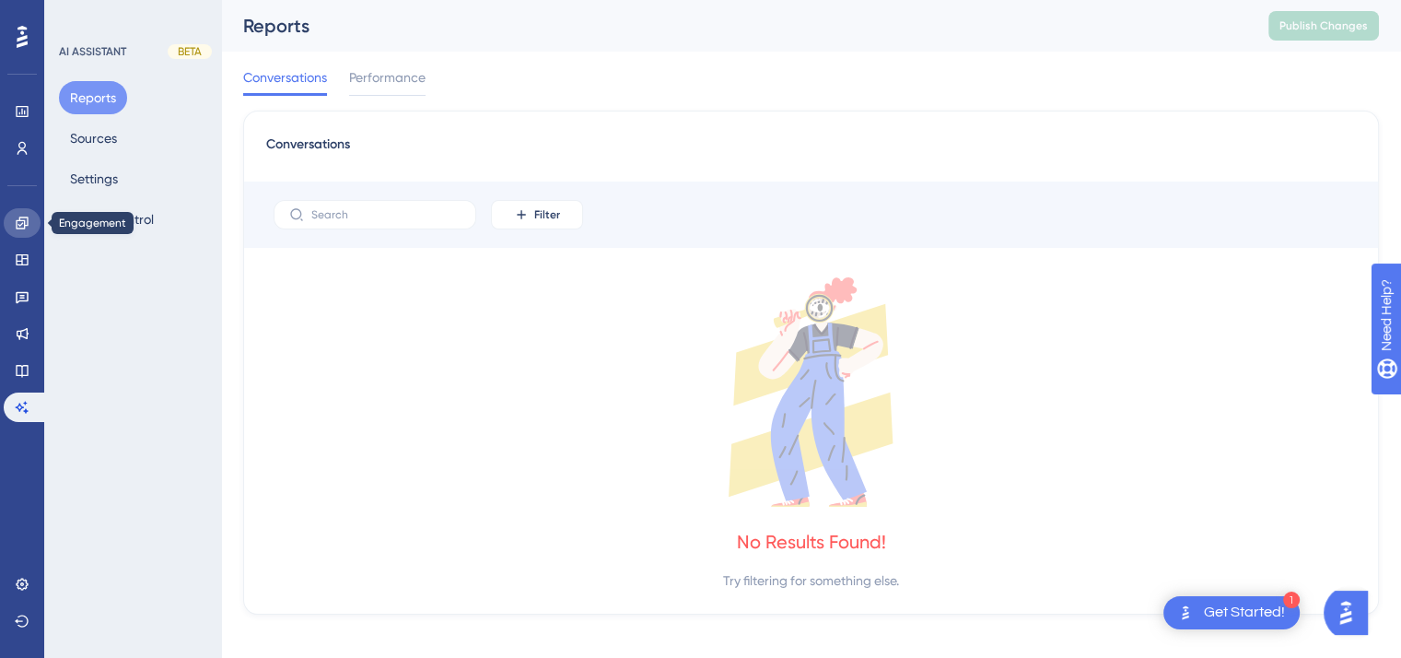
click at [21, 211] on link at bounding box center [22, 222] width 37 height 29
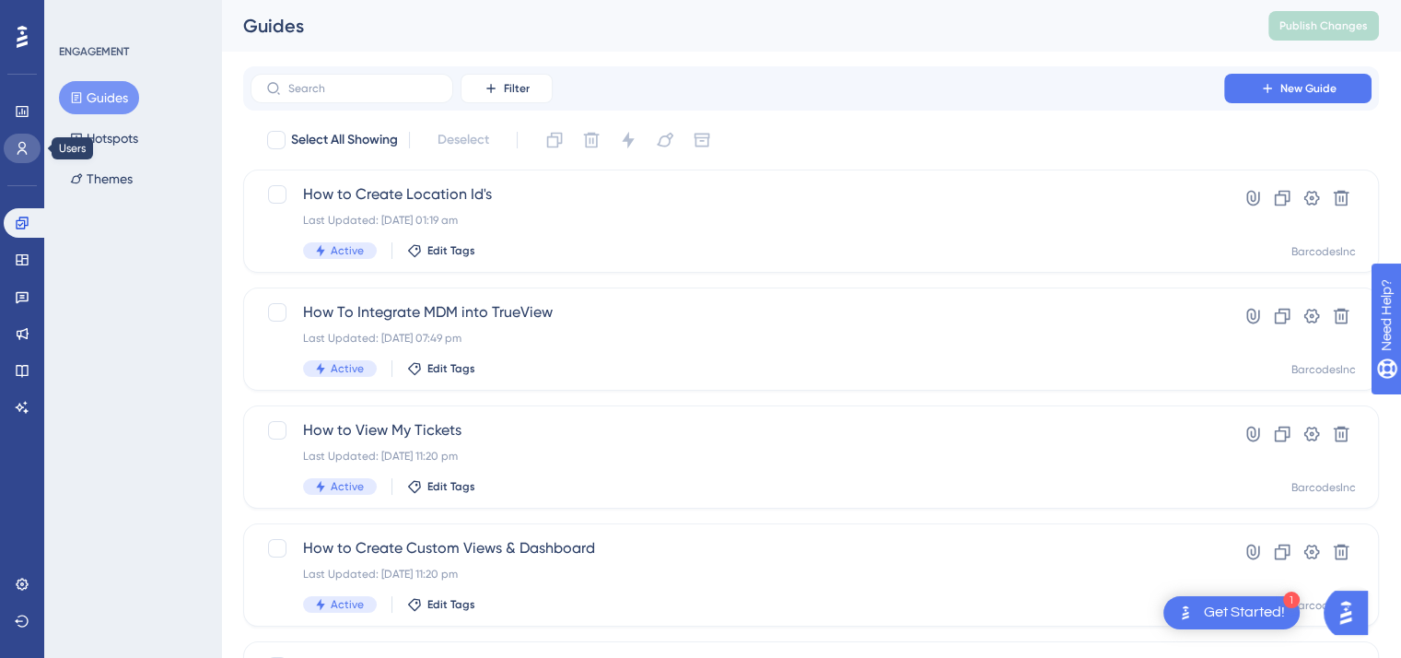
click at [19, 148] on icon at bounding box center [22, 148] width 15 height 15
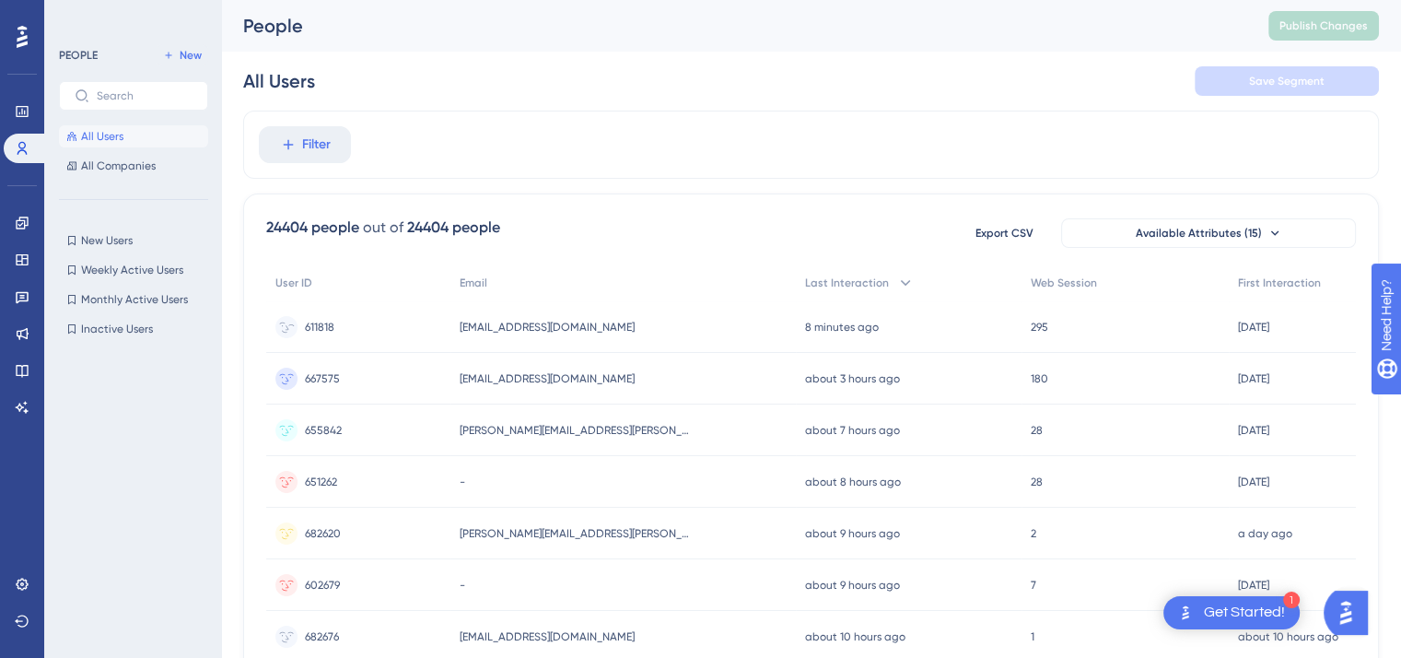
click at [538, 322] on span "[EMAIL_ADDRESS][DOMAIN_NAME]" at bounding box center [547, 327] width 175 height 15
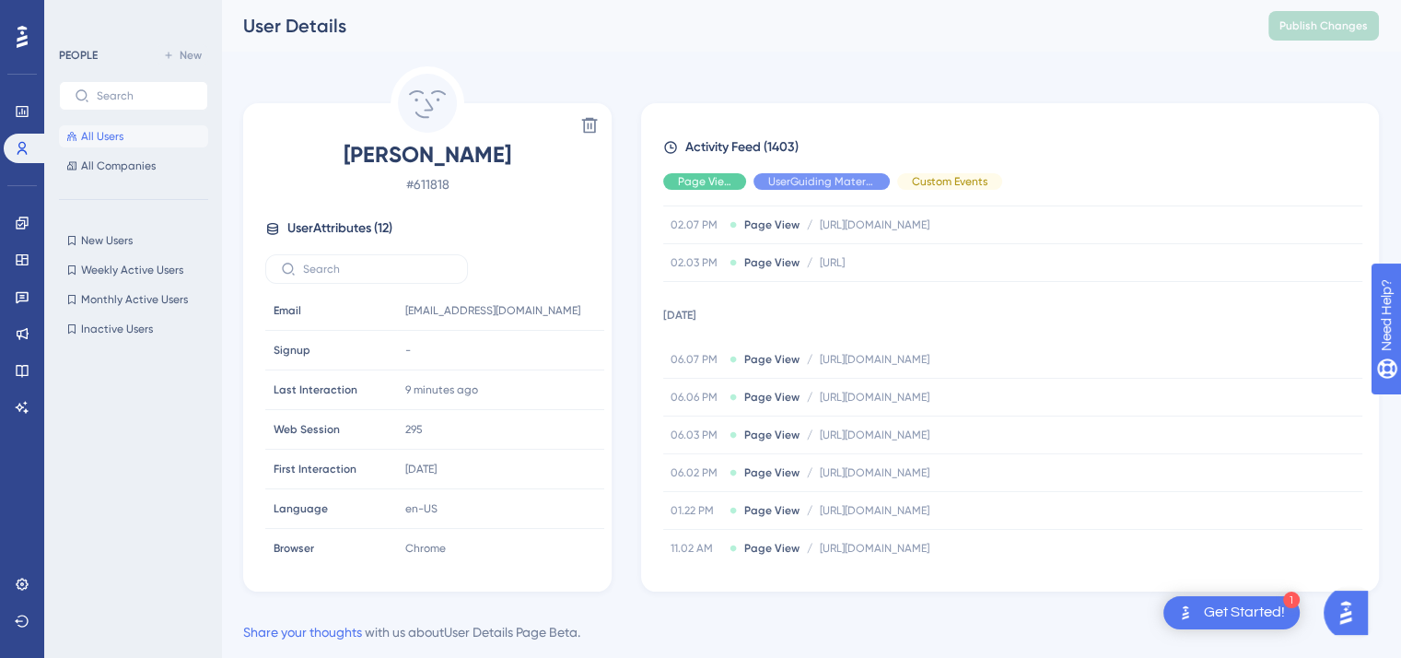
scroll to position [92, 0]
click at [112, 134] on span "All Users" at bounding box center [102, 136] width 42 height 15
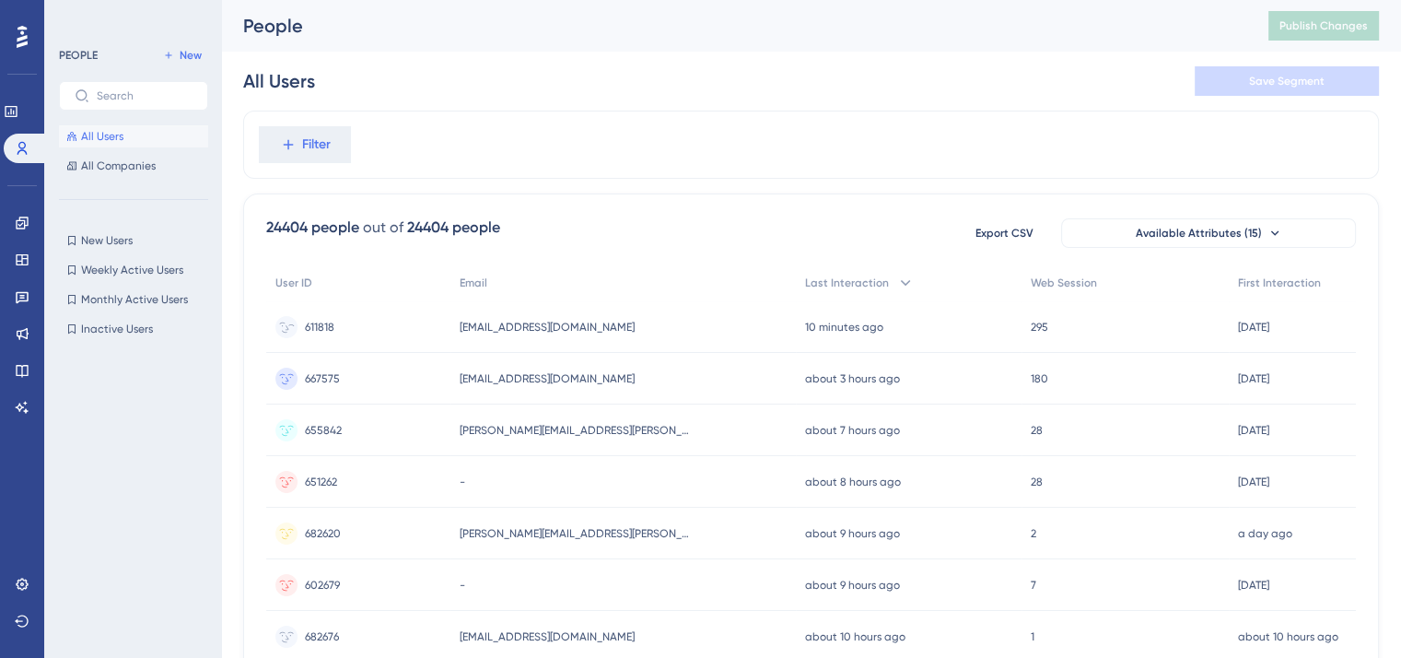
click at [544, 328] on span "[EMAIL_ADDRESS][DOMAIN_NAME]" at bounding box center [547, 327] width 175 height 15
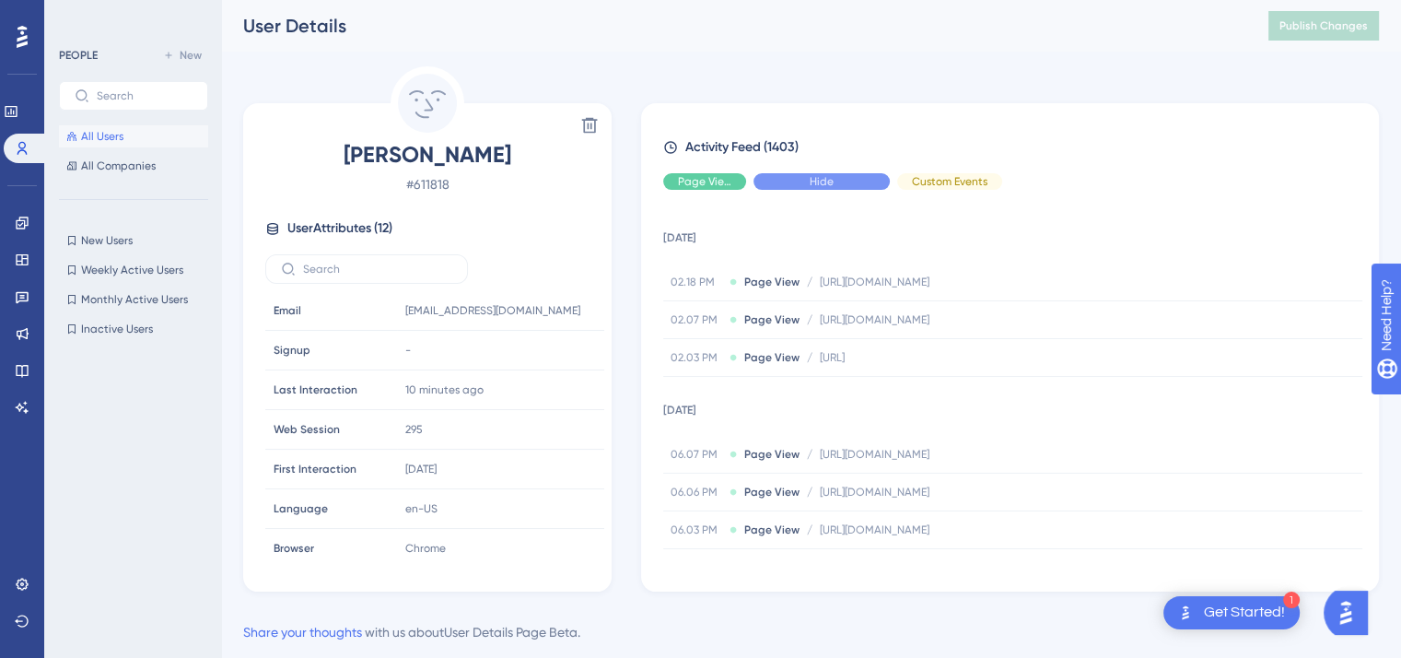
click at [790, 187] on div "Hide" at bounding box center [822, 181] width 136 height 17
click at [802, 181] on div "Show" at bounding box center [822, 181] width 136 height 17
click at [116, 134] on span "All Users" at bounding box center [102, 136] width 42 height 15
